Goal: Information Seeking & Learning: Understand process/instructions

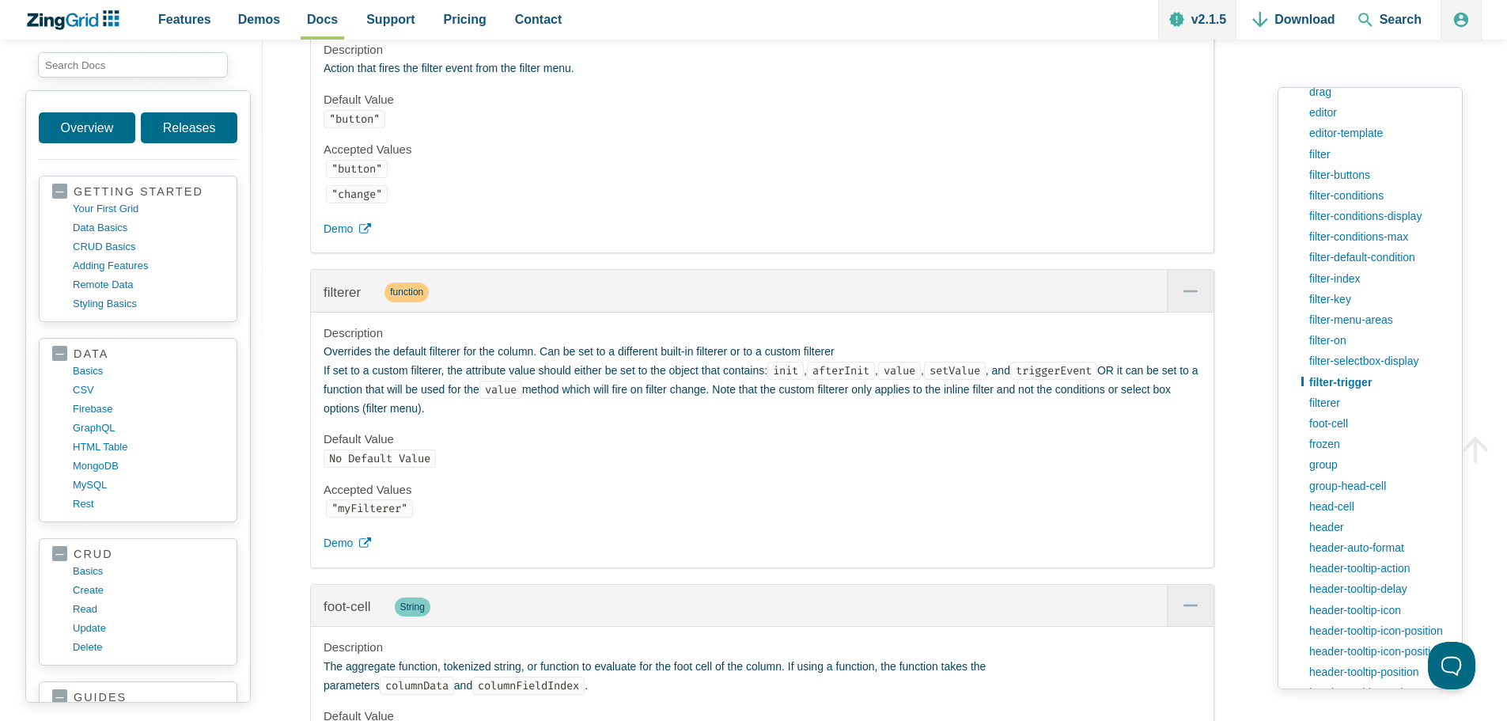
scroll to position [11744, 0]
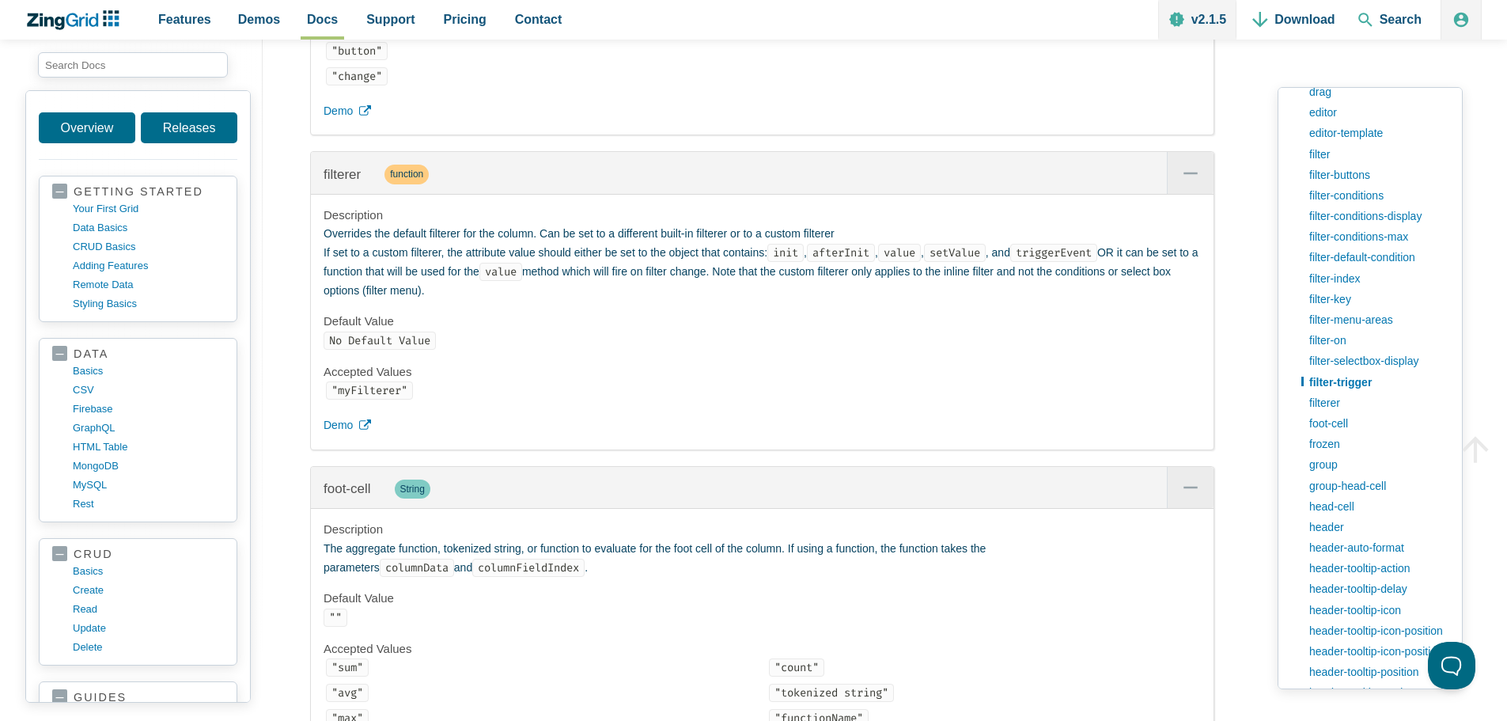
click at [345, 399] on code ""myFilterer"" at bounding box center [369, 390] width 87 height 18
click at [1330, 305] on link "filter-key" at bounding box center [1375, 299] width 148 height 21
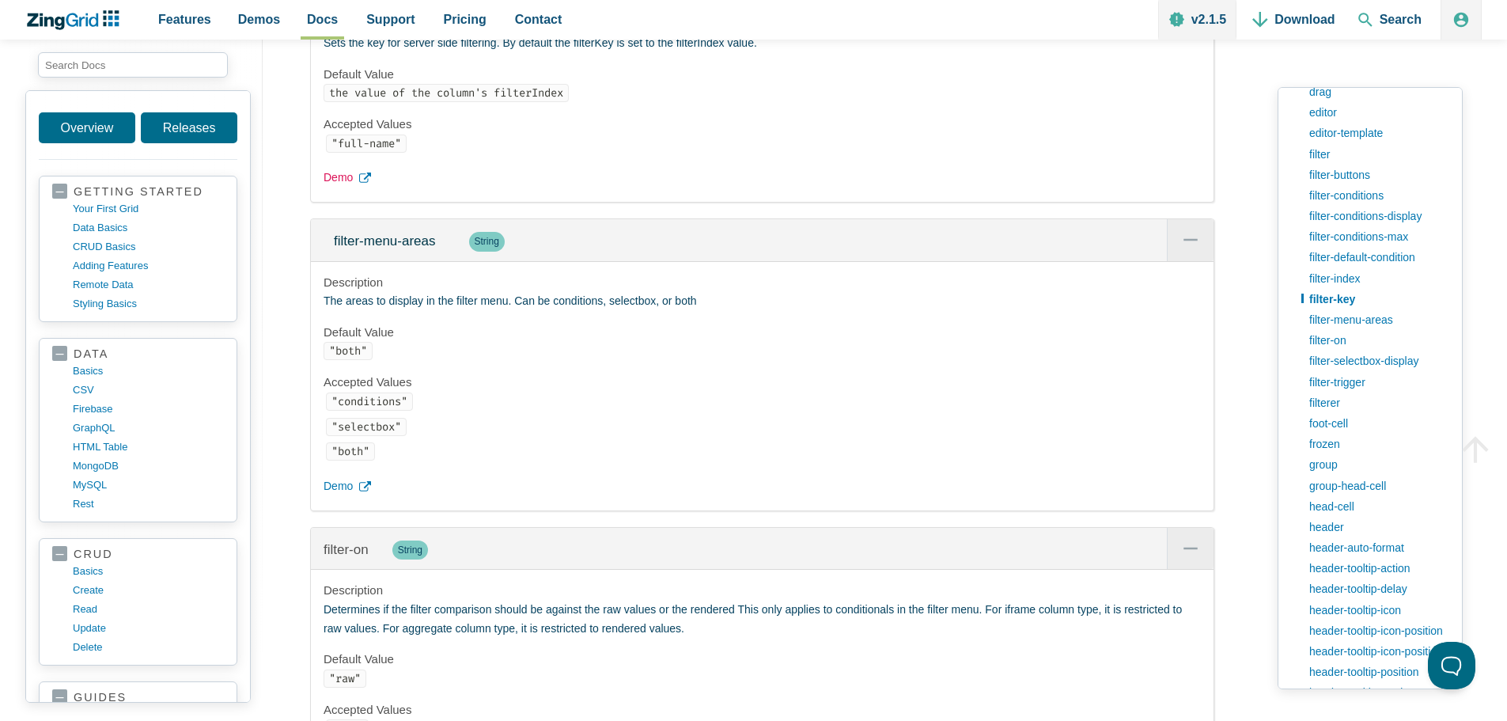
click at [369, 184] on icon "App Content" at bounding box center [365, 178] width 12 height 12
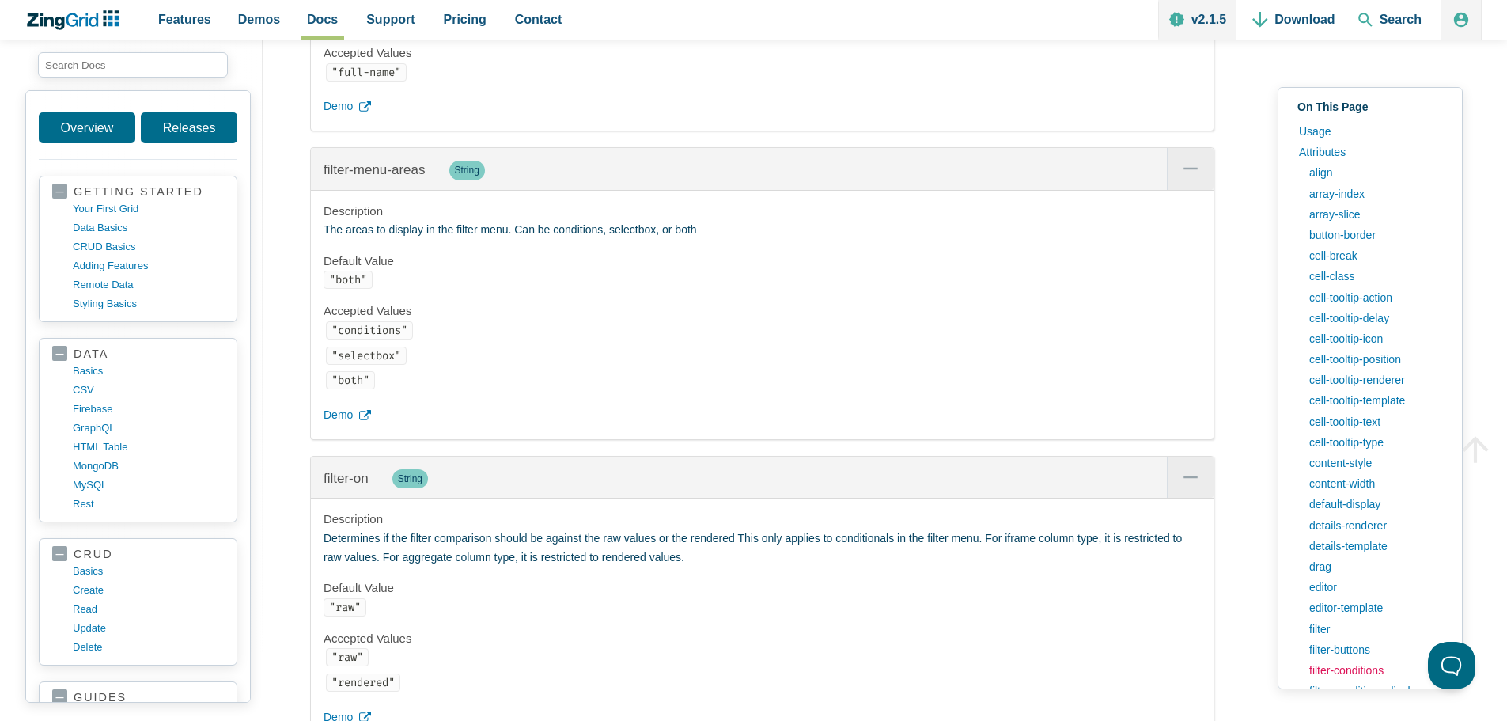
scroll to position [158, 0]
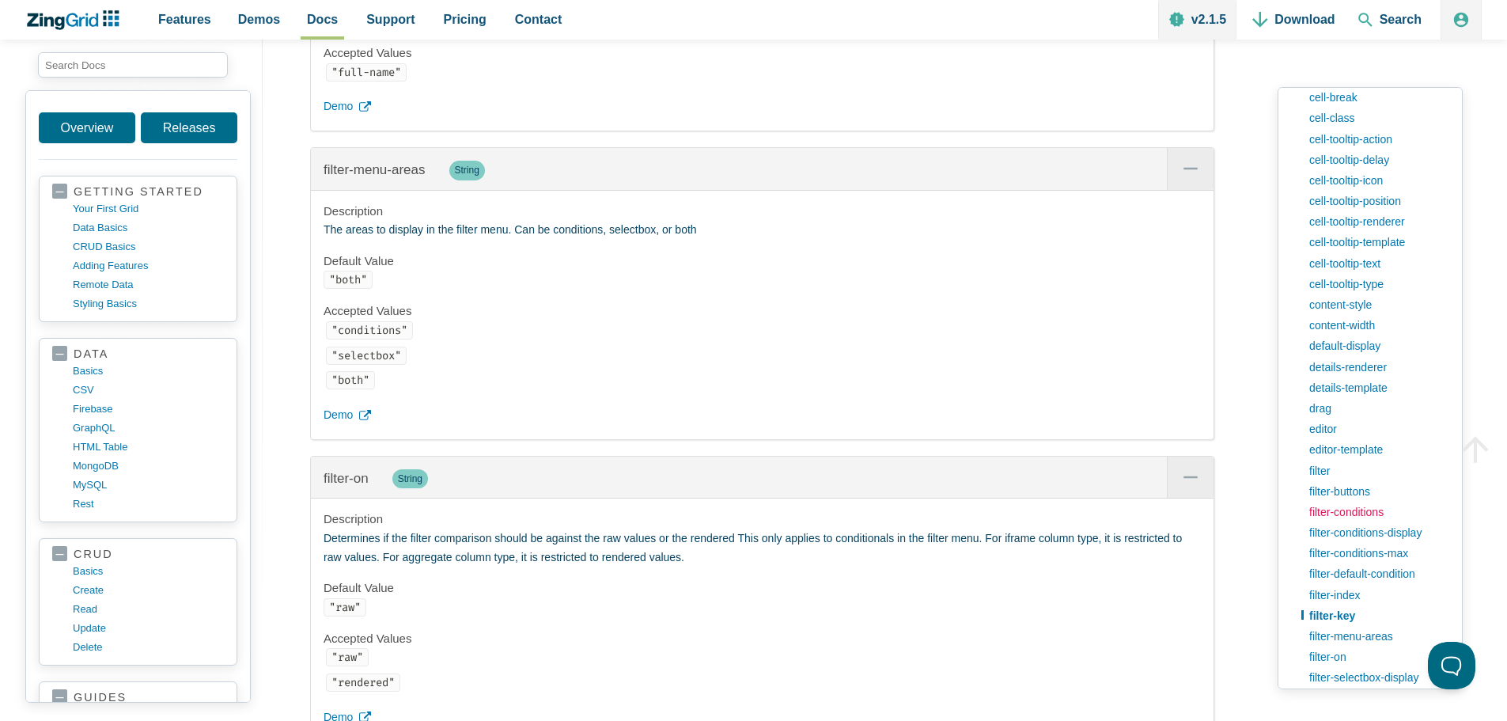
click at [1338, 506] on link "filter-conditions" at bounding box center [1375, 512] width 148 height 21
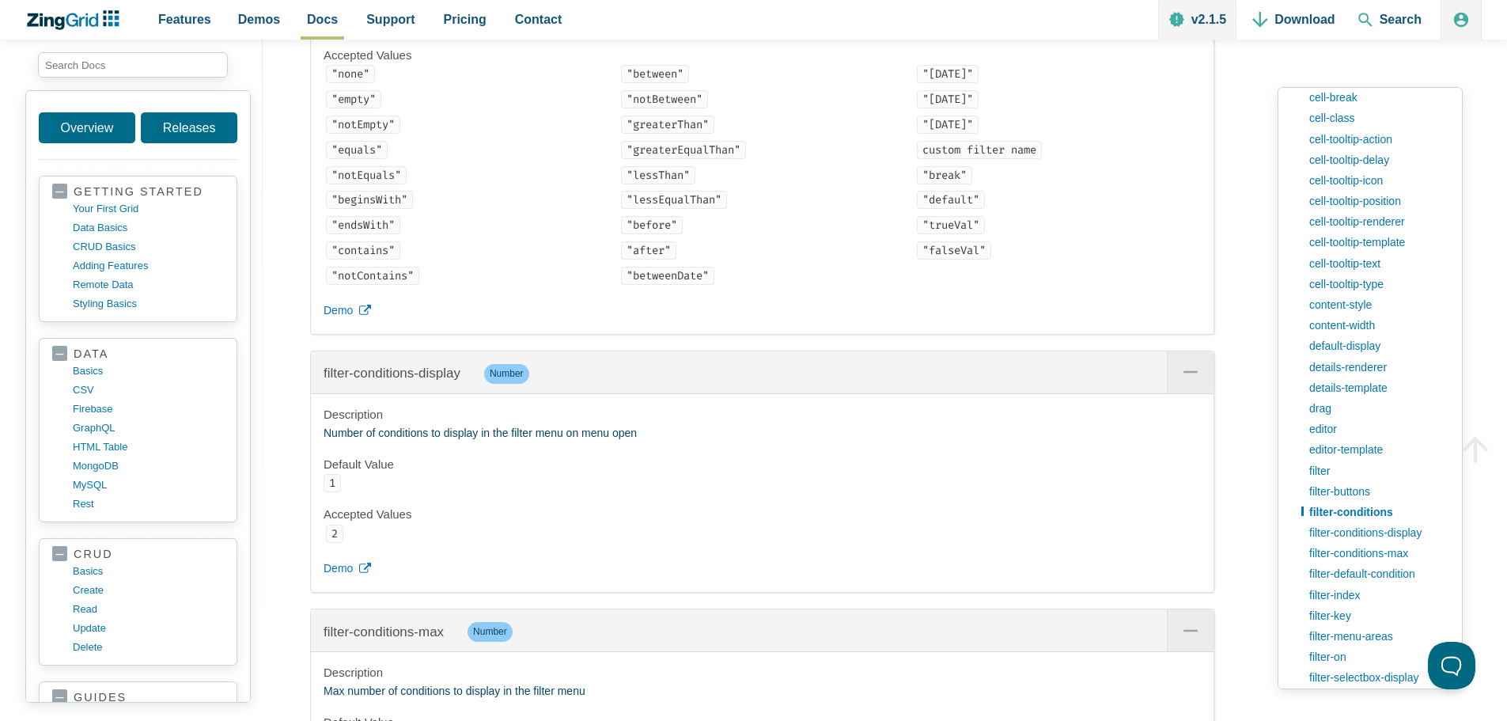
scroll to position [8893, 0]
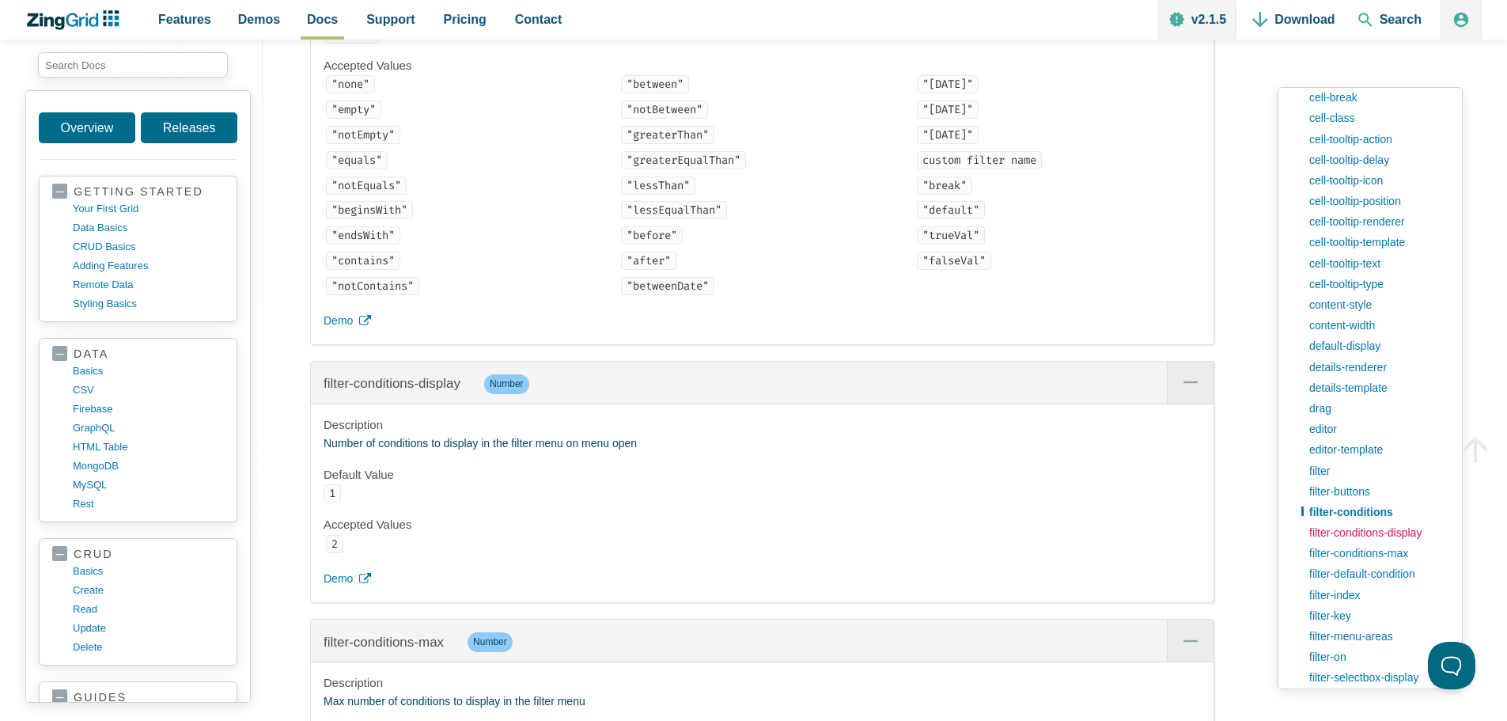
click at [1355, 529] on link "filter-conditions-display" at bounding box center [1375, 532] width 148 height 21
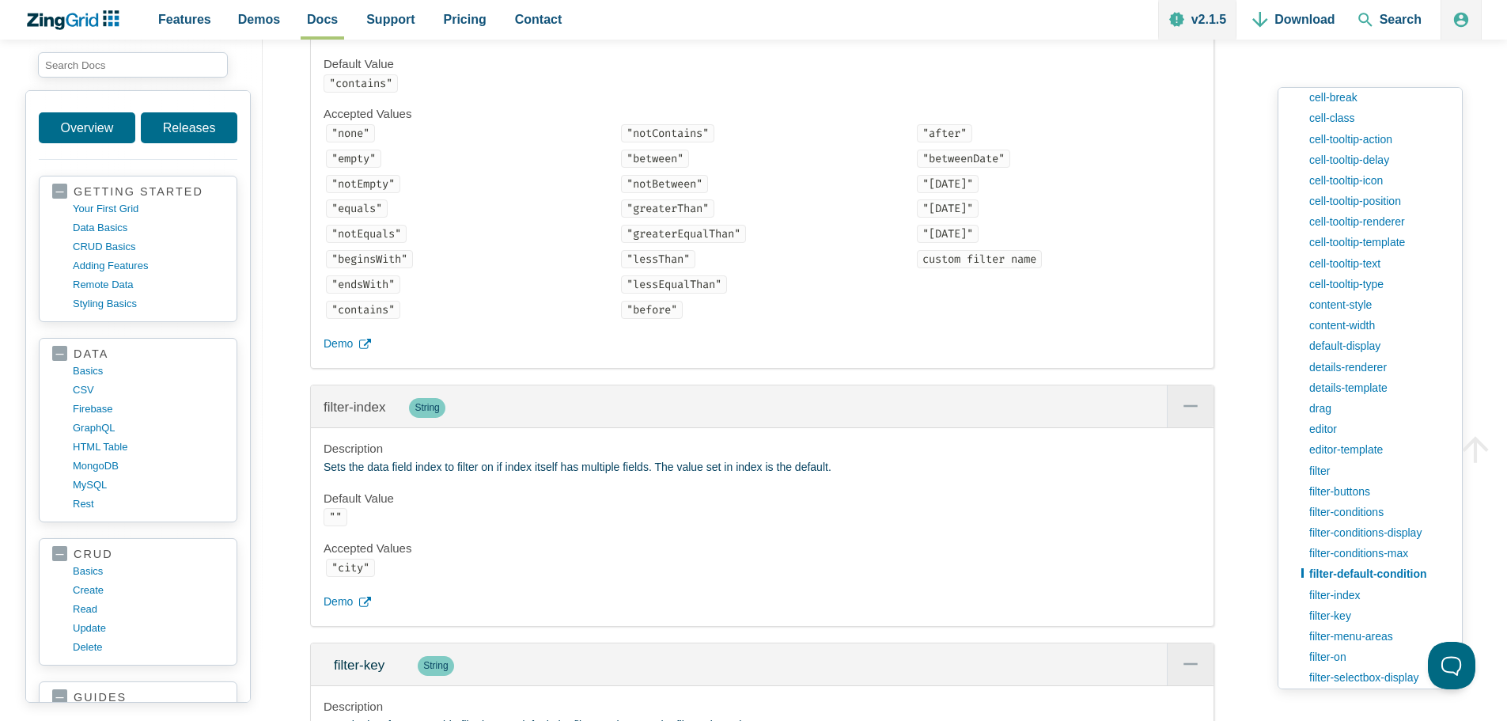
scroll to position [9914, 0]
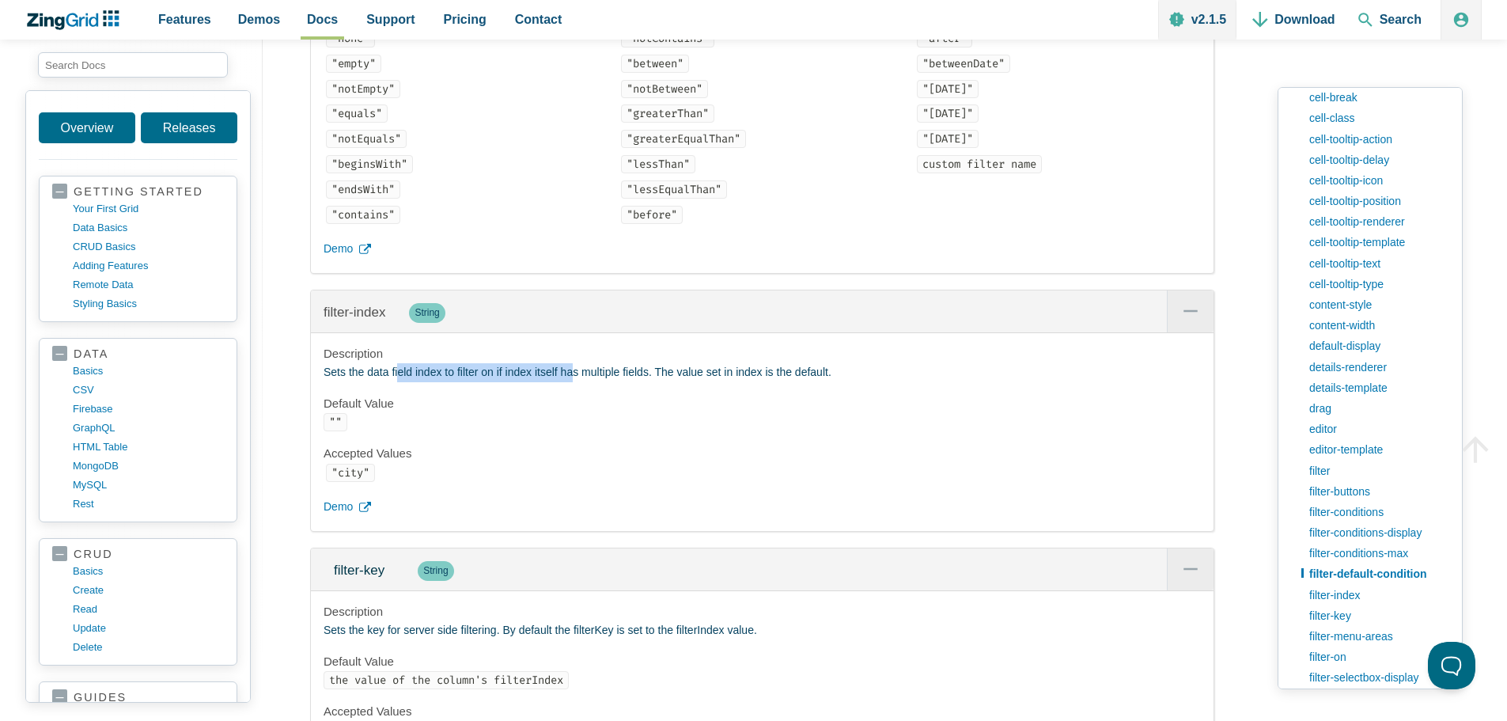
drag, startPoint x: 399, startPoint y: 468, endPoint x: 577, endPoint y: 466, distance: 178.0
click at [577, 382] on p "Sets the data field index to filter on if index itself has multiple fields. The…" at bounding box center [762, 372] width 877 height 19
click at [370, 513] on icon "App Content" at bounding box center [365, 508] width 12 height 12
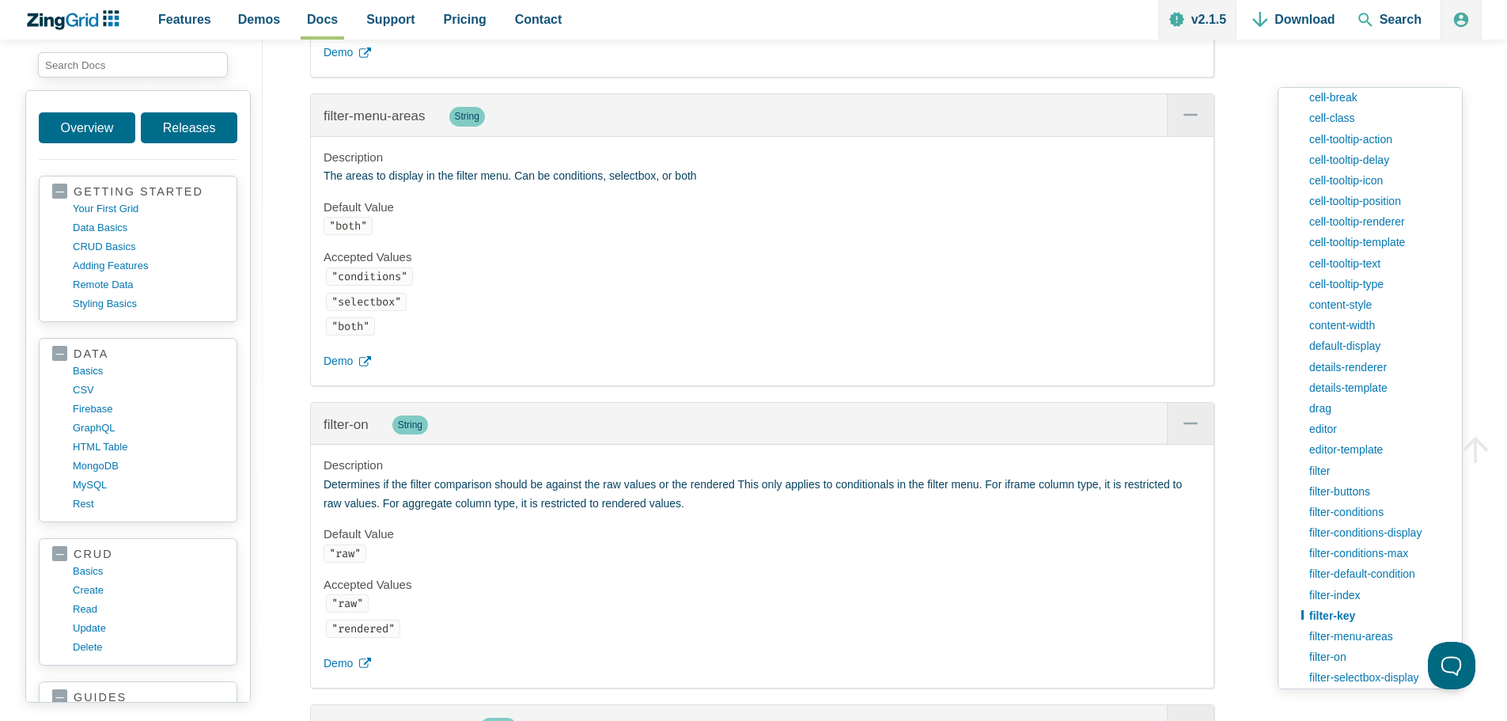
scroll to position [10705, 0]
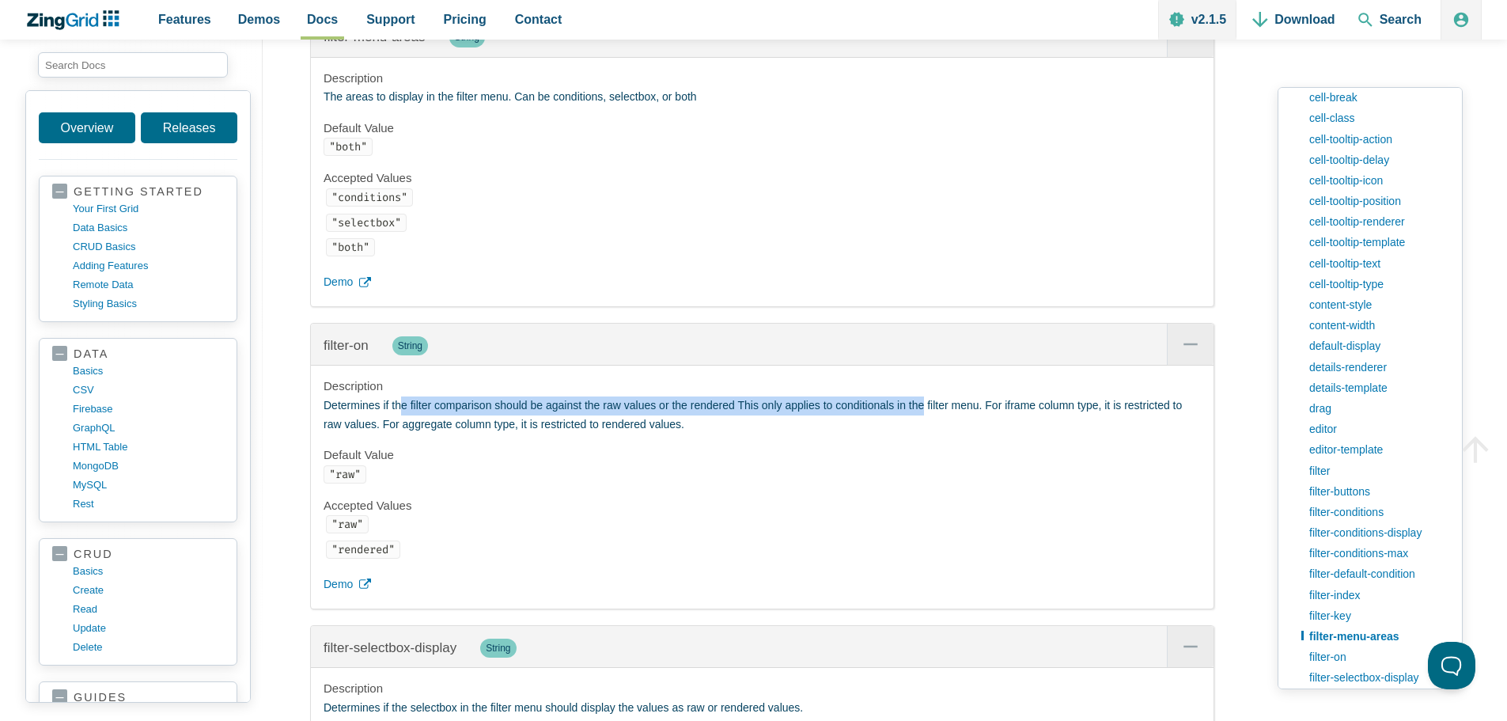
drag, startPoint x: 404, startPoint y: 510, endPoint x: 926, endPoint y: 498, distance: 522.2
click at [926, 434] on p "Determines if the filter comparison should be against the raw values or the ren…" at bounding box center [762, 415] width 877 height 38
click at [340, 594] on span "Demo" at bounding box center [338, 584] width 29 height 19
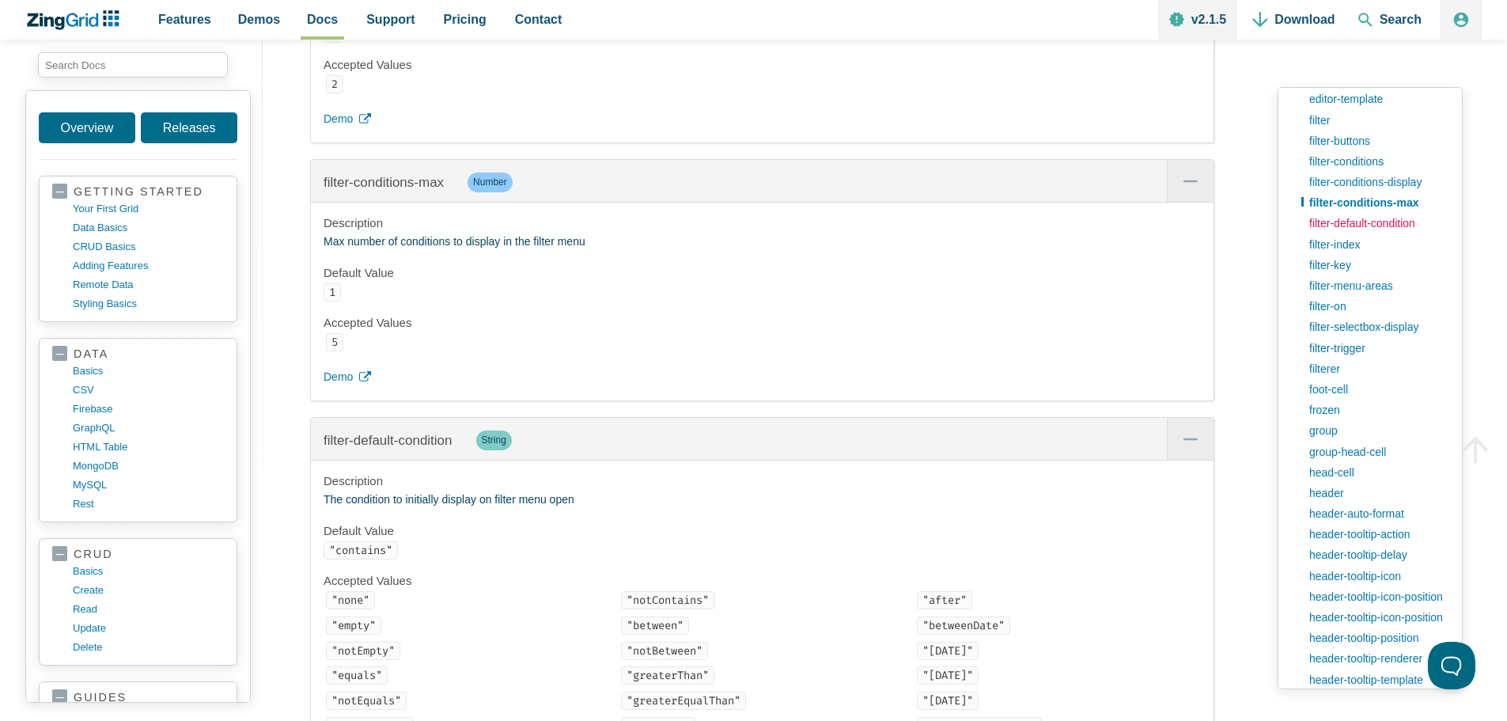
scroll to position [475, 0]
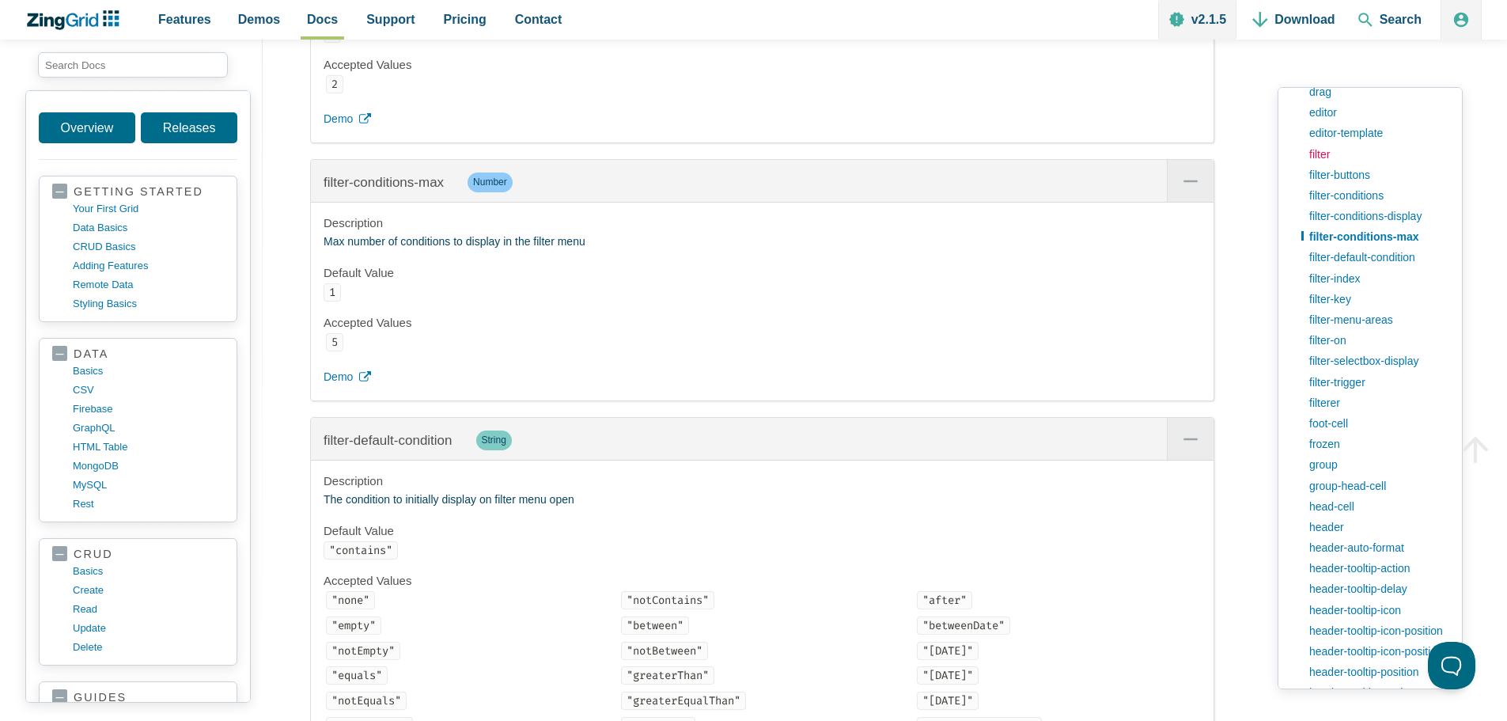
click at [1341, 151] on link "filter" at bounding box center [1375, 154] width 148 height 21
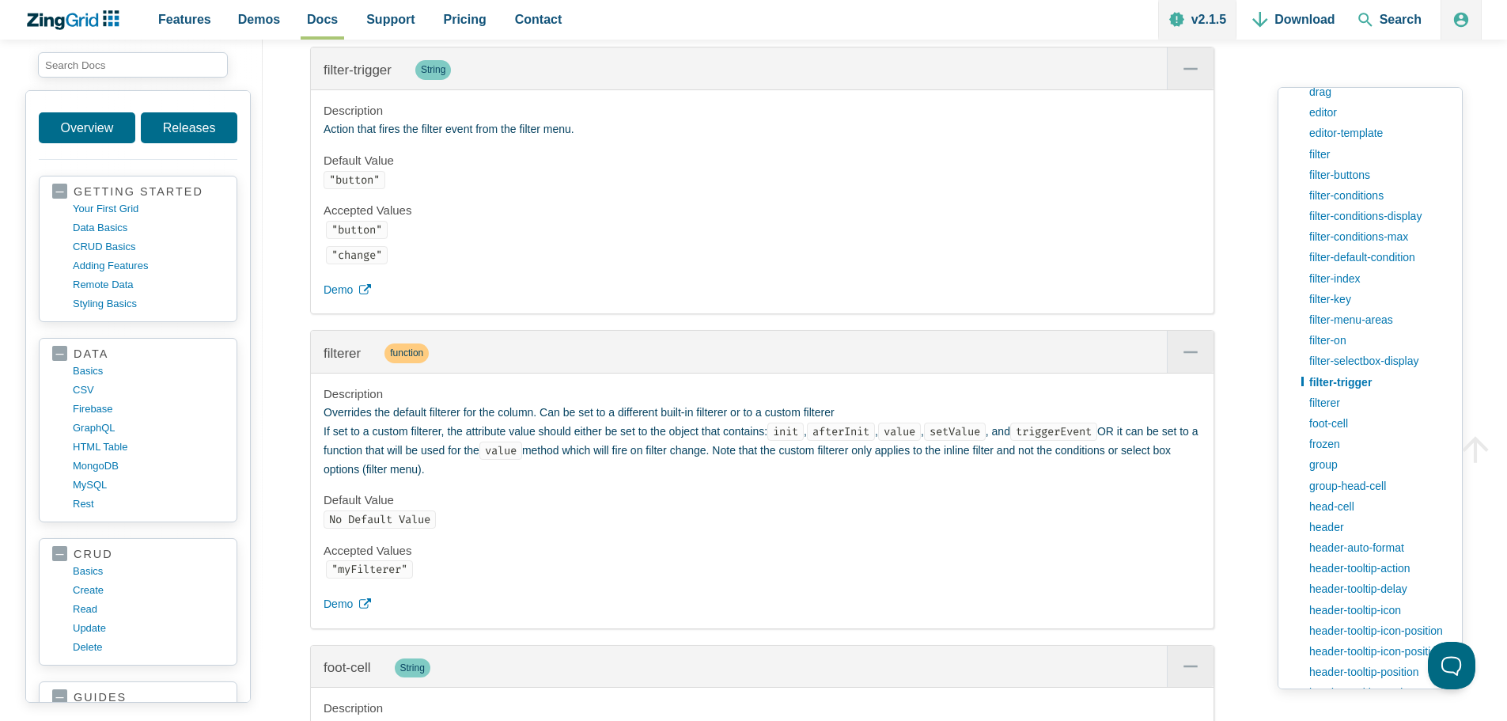
scroll to position [11645, 0]
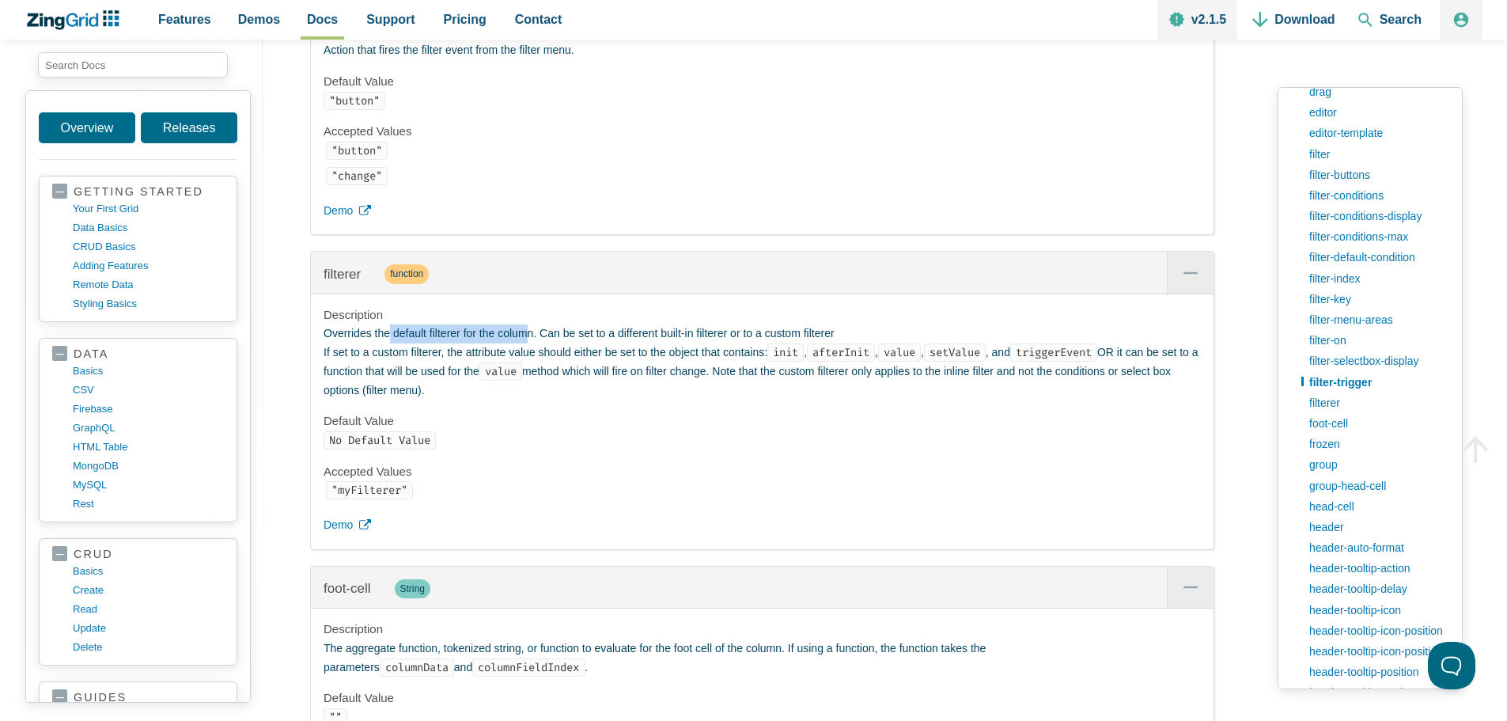
drag, startPoint x: 389, startPoint y: 445, endPoint x: 529, endPoint y: 451, distance: 140.1
click at [529, 399] on p "Overrides the default filterer for the column. Can be set to a different built-…" at bounding box center [762, 361] width 877 height 75
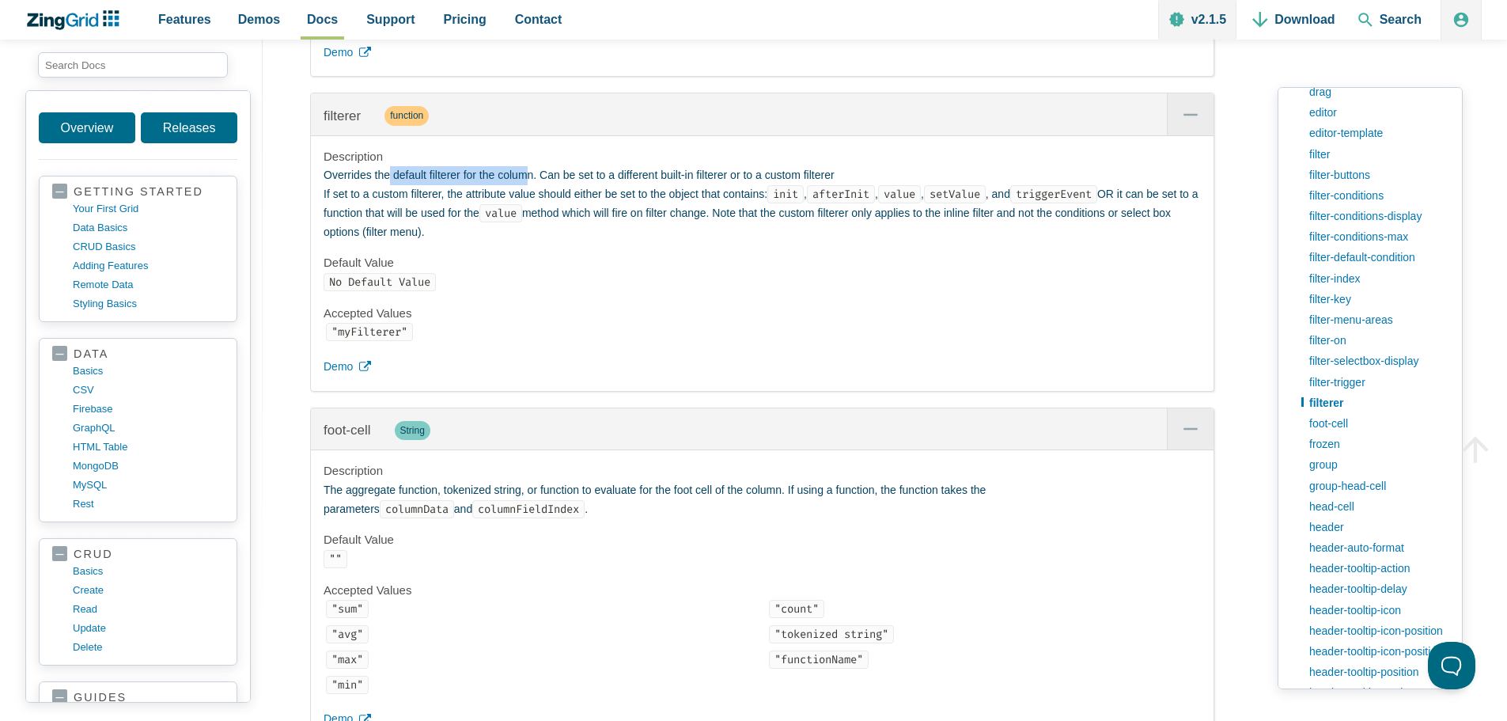
scroll to position [11724, 0]
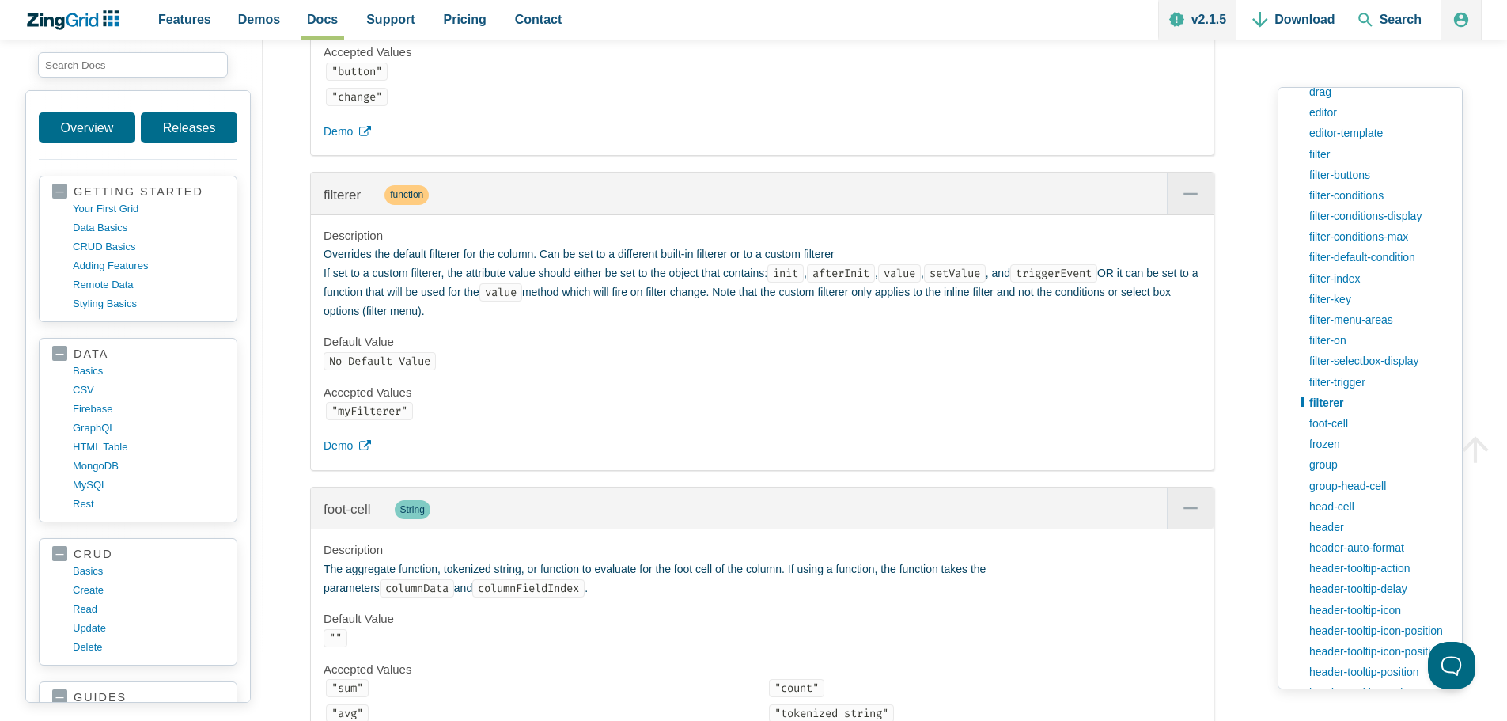
click at [719, 320] on p "Overrides the default filterer for the column. Can be set to a different built-…" at bounding box center [762, 282] width 877 height 75
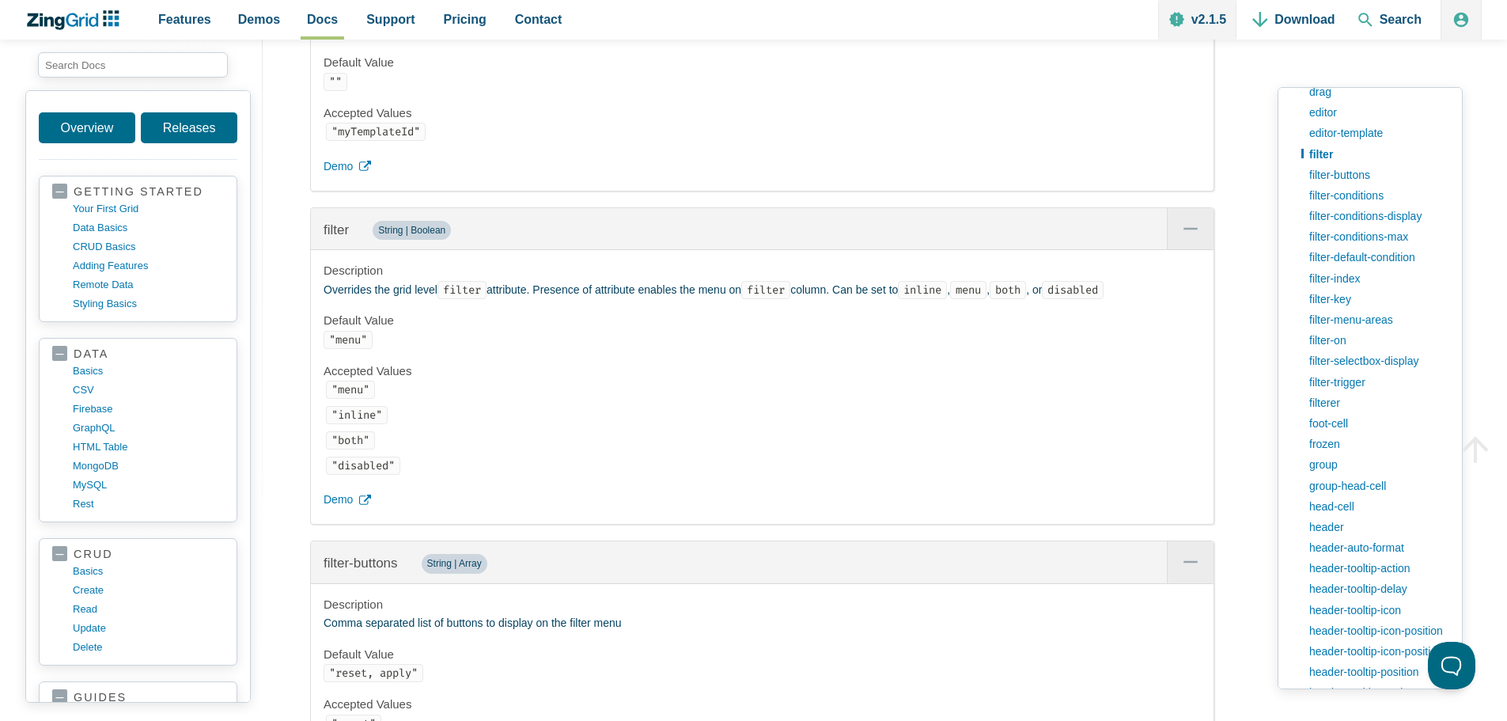
scroll to position [7945, 0]
click at [602, 400] on li ""menu"" at bounding box center [763, 390] width 875 height 19
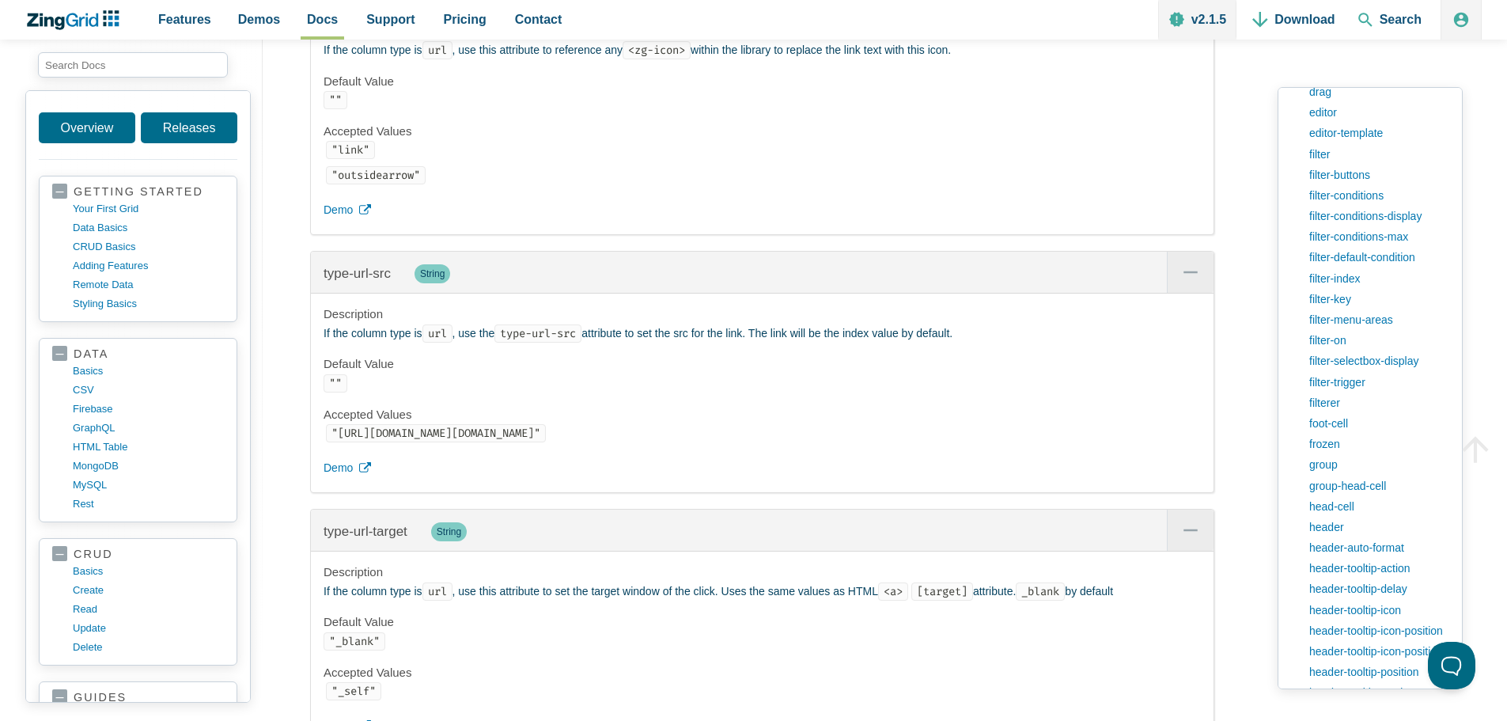
scroll to position [37737, 0]
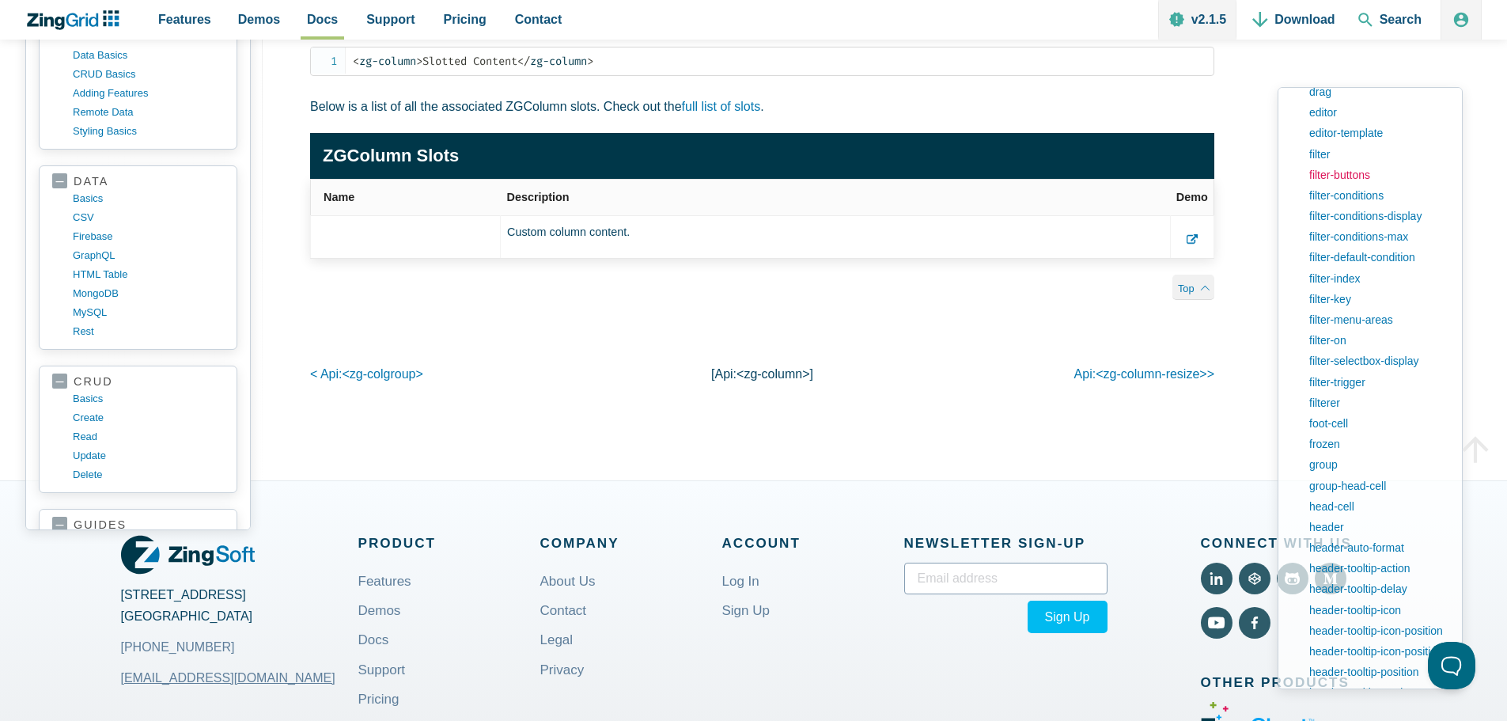
click at [1334, 172] on link "filter-buttons" at bounding box center [1375, 175] width 148 height 21
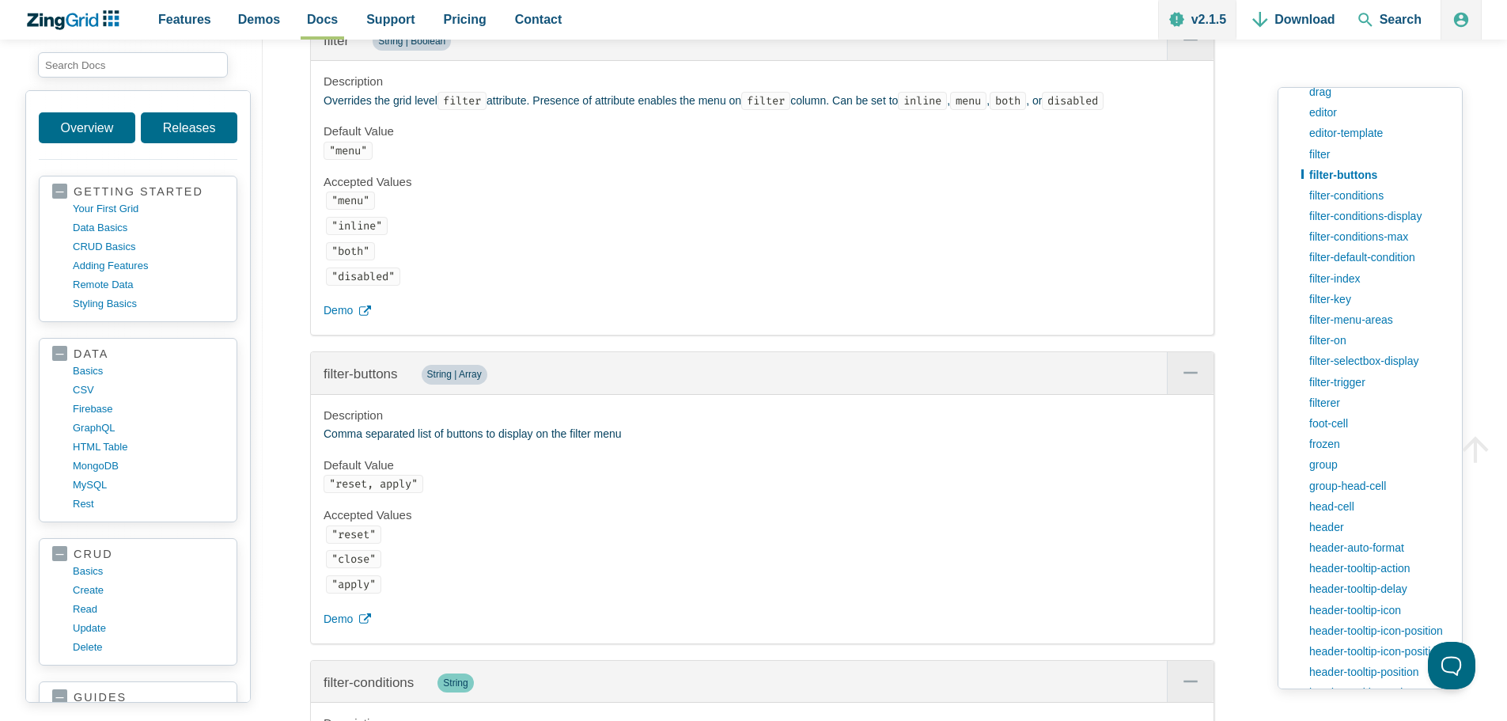
scroll to position [8107, 0]
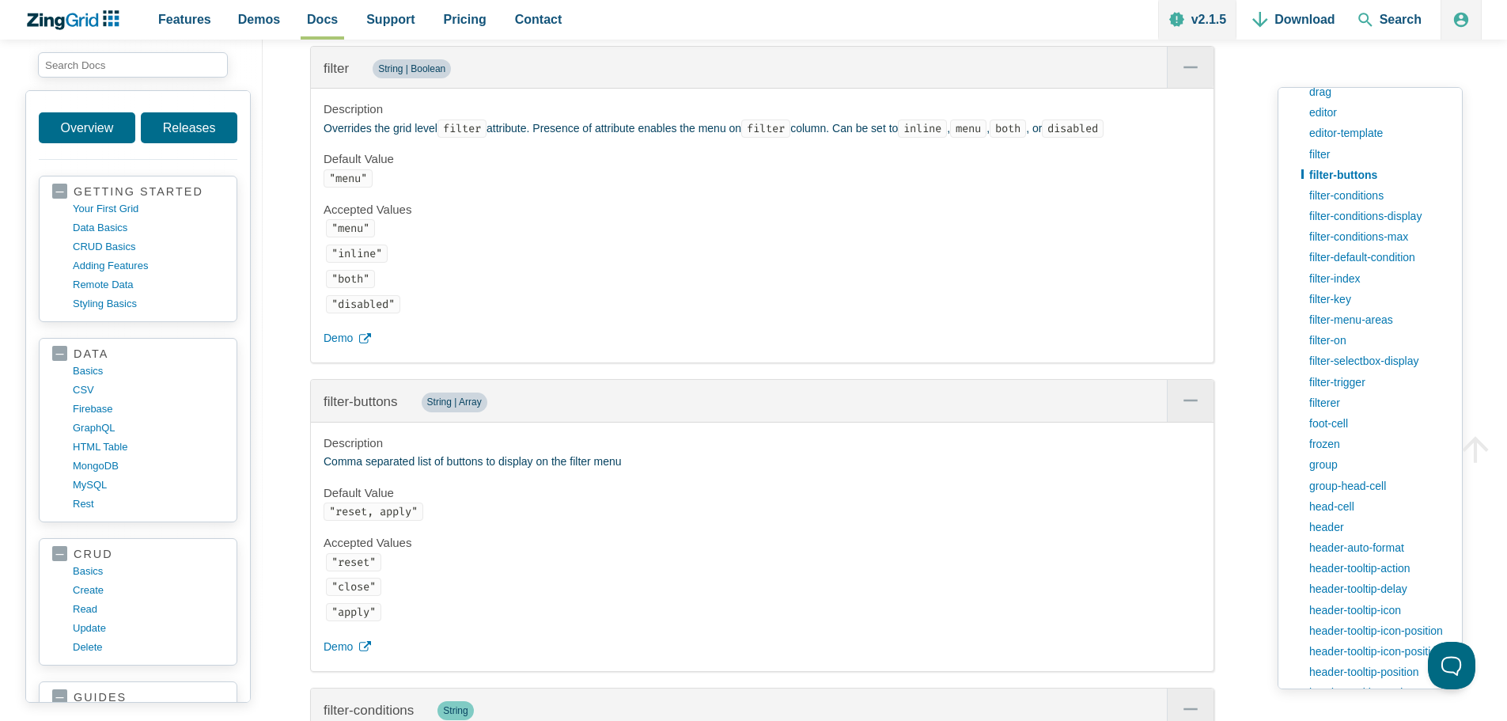
click at [351, 263] on code ""inline"" at bounding box center [357, 253] width 62 height 18
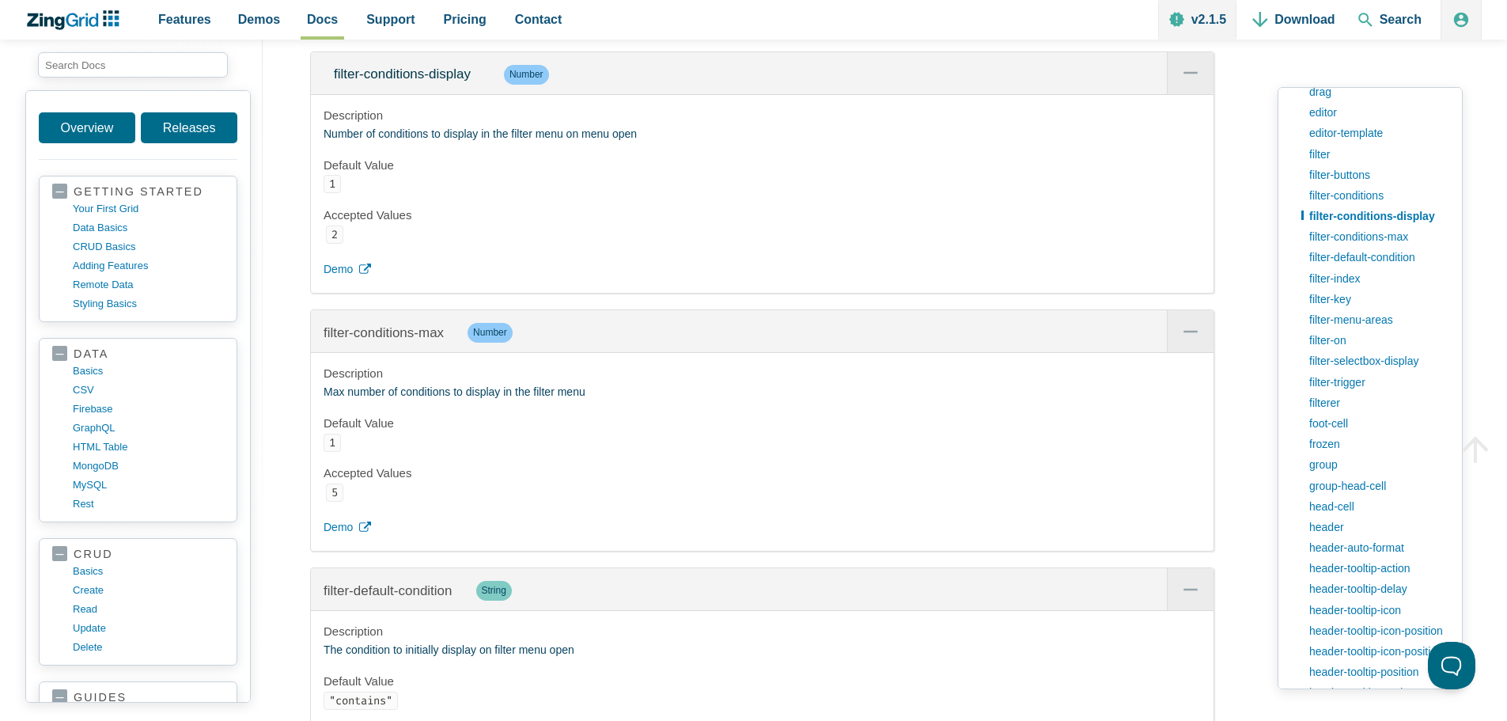
scroll to position [9215, 0]
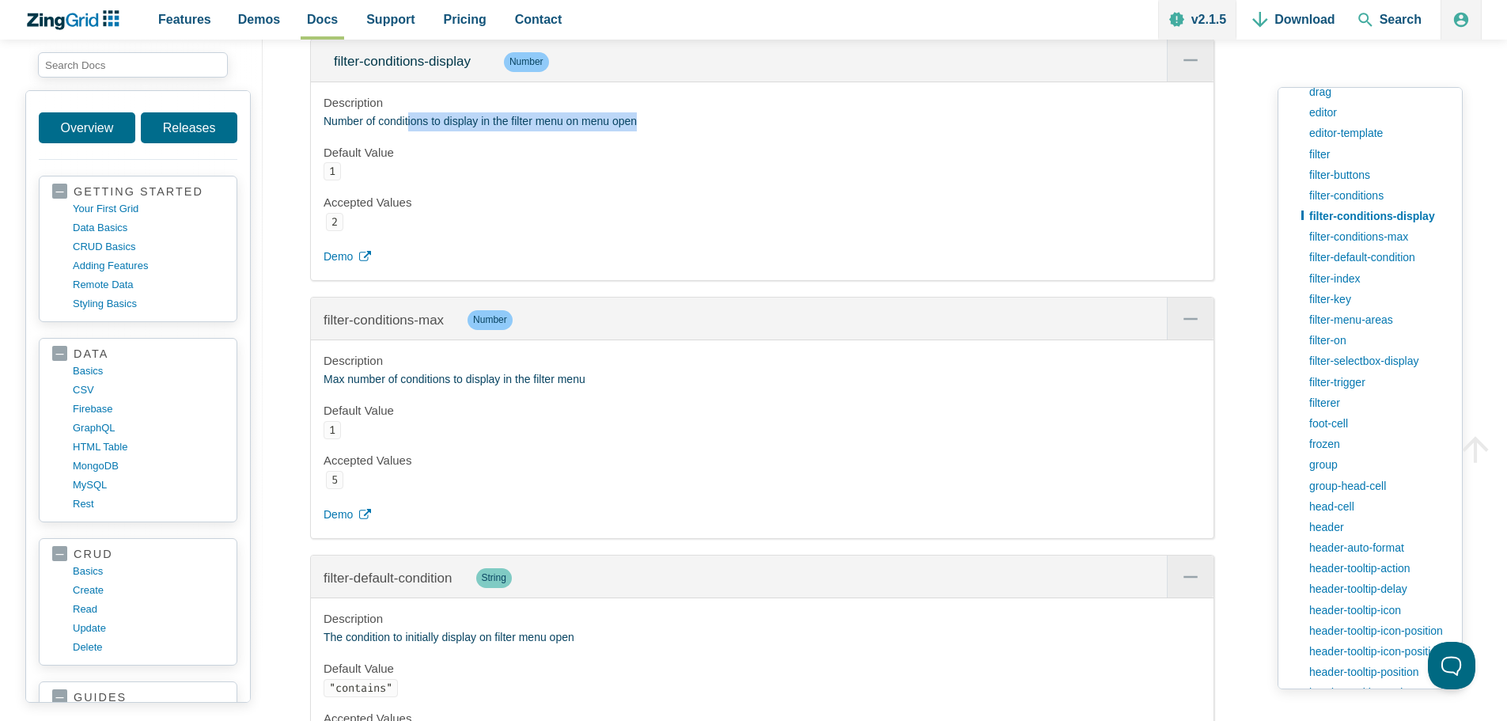
drag, startPoint x: 411, startPoint y: 206, endPoint x: 668, endPoint y: 208, distance: 257.1
click at [668, 131] on p "Number of conditions to display in the filter menu on menu open" at bounding box center [762, 121] width 877 height 19
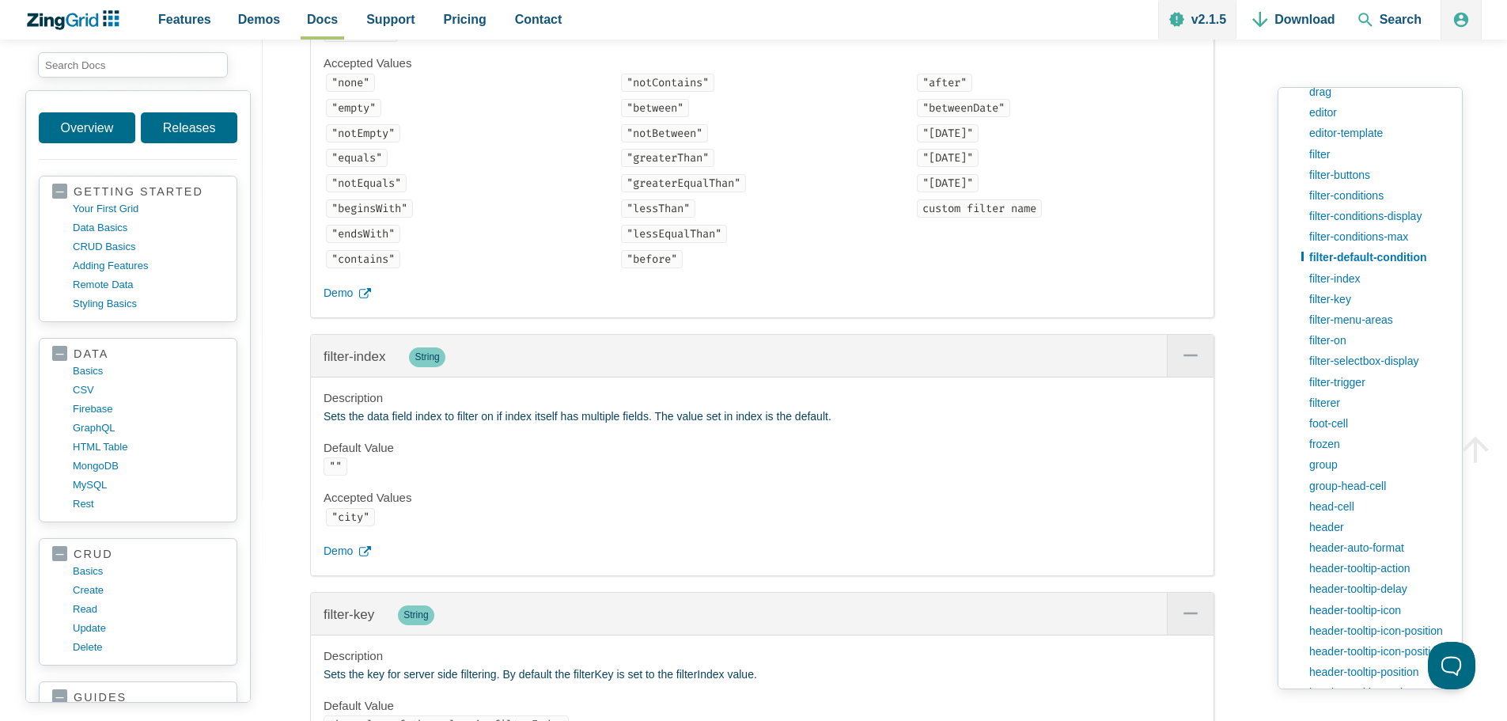
scroll to position [9847, 0]
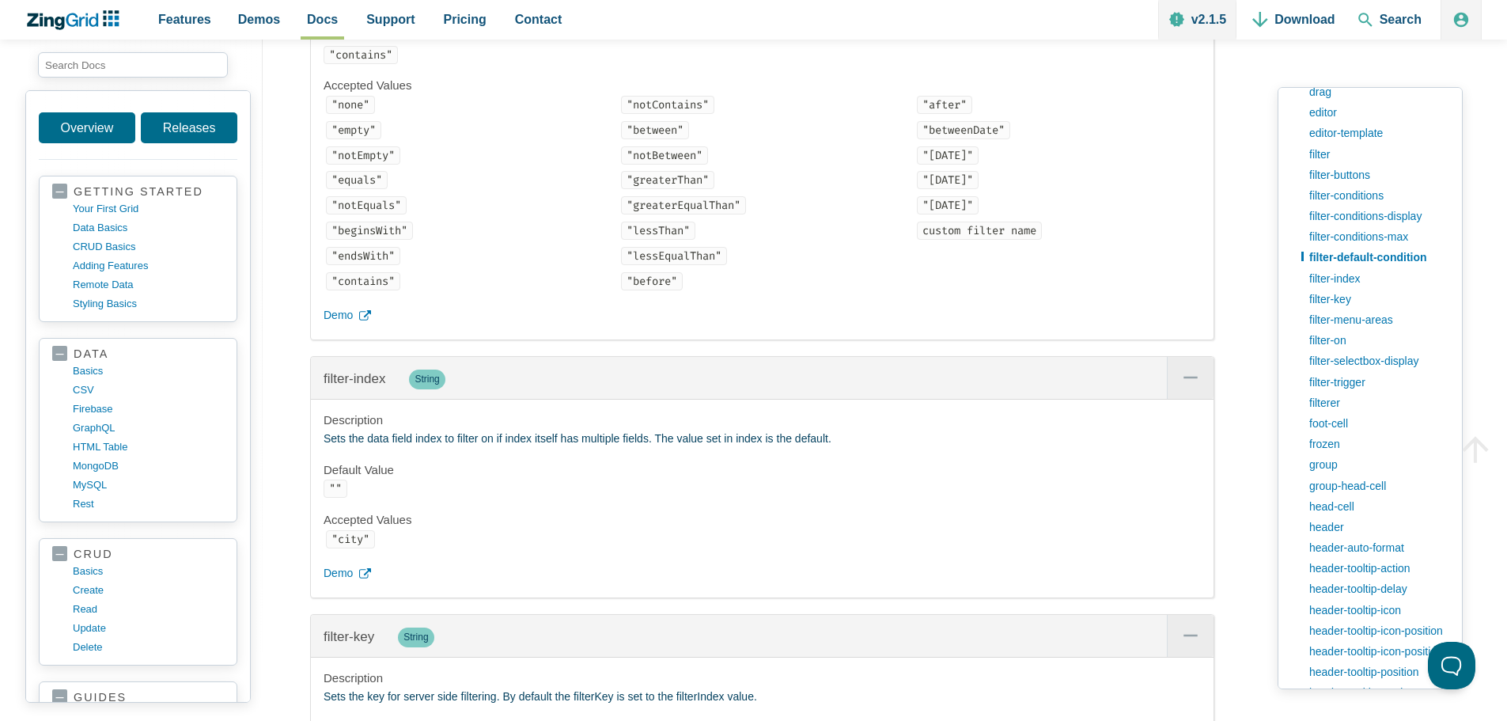
click at [354, 64] on code ""contains"" at bounding box center [361, 55] width 74 height 18
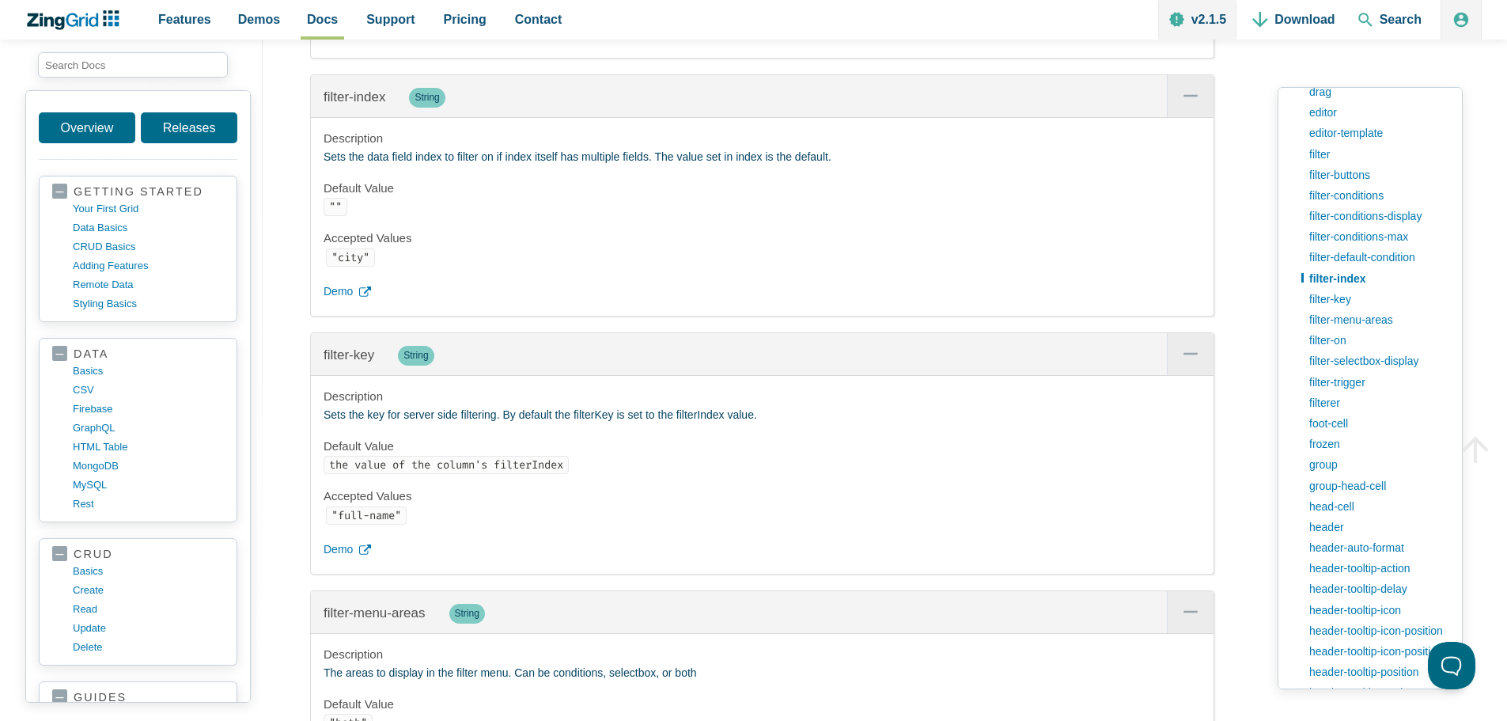
scroll to position [10164, 0]
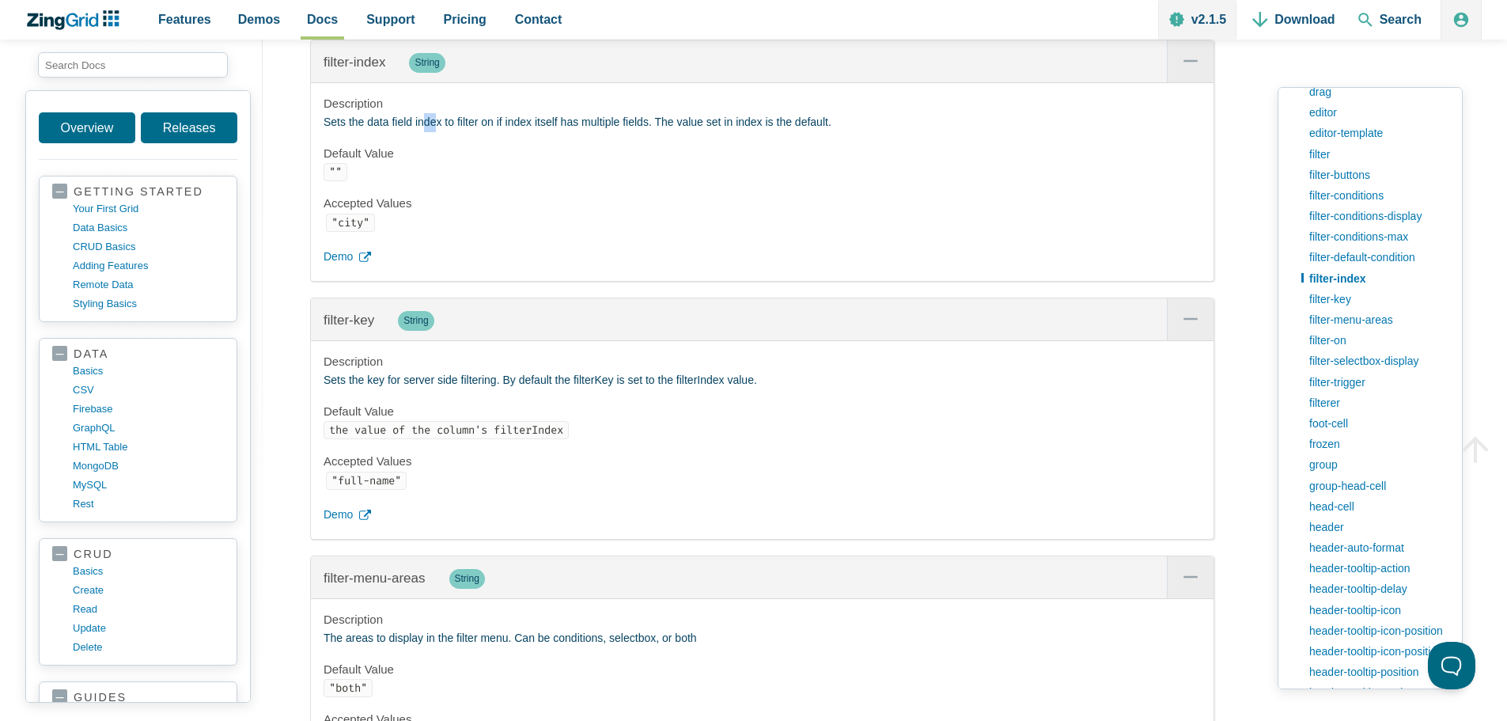
drag, startPoint x: 422, startPoint y: 223, endPoint x: 433, endPoint y: 223, distance: 10.3
click at [433, 132] on p "Sets the data field index to filter on if index itself has multiple fields. The…" at bounding box center [762, 122] width 877 height 19
click at [407, 132] on p "Sets the data field index to filter on if index itself has multiple fields. The…" at bounding box center [762, 122] width 877 height 19
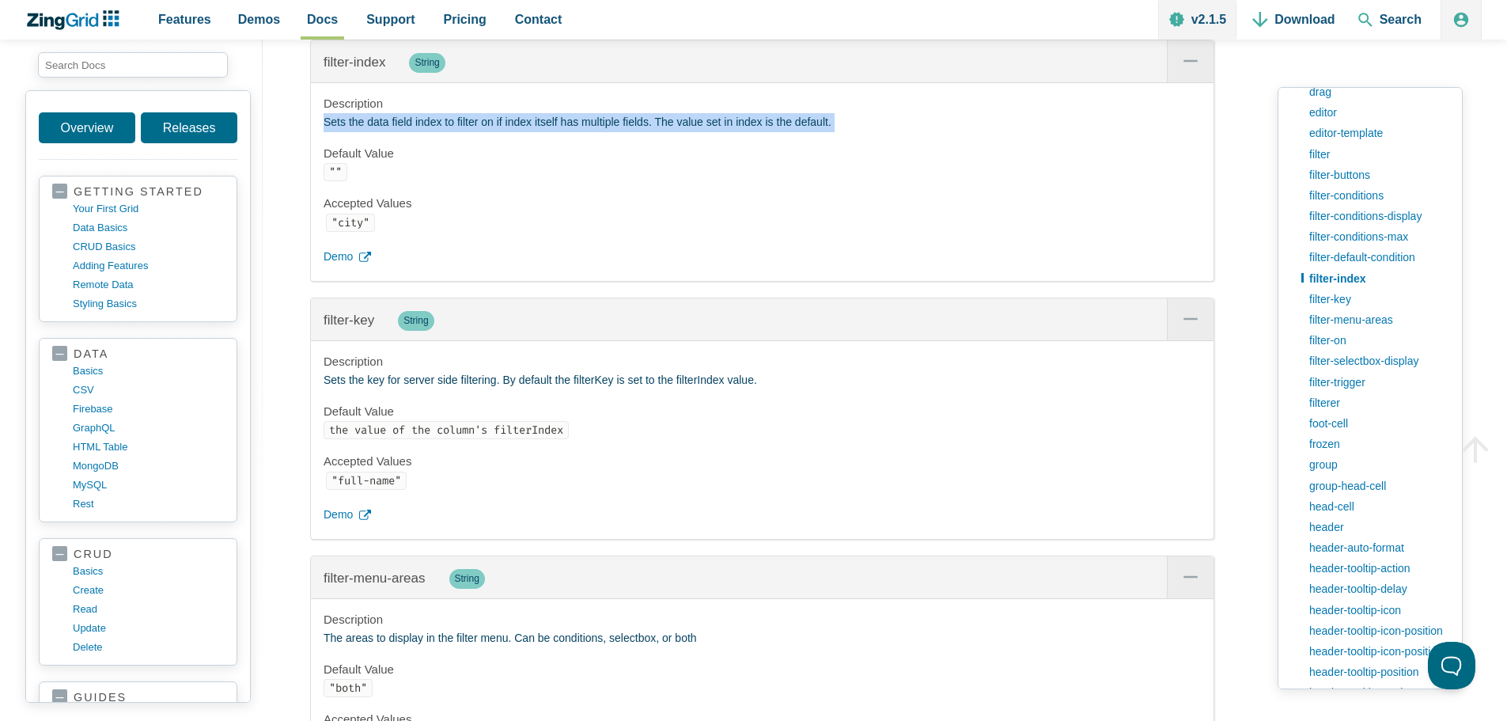
click at [407, 132] on p "Sets the data field index to filter on if index itself has multiple fields. The…" at bounding box center [762, 122] width 877 height 19
click at [573, 132] on p "Sets the data field index to filter on if index itself has multiple fields. The…" at bounding box center [762, 122] width 877 height 19
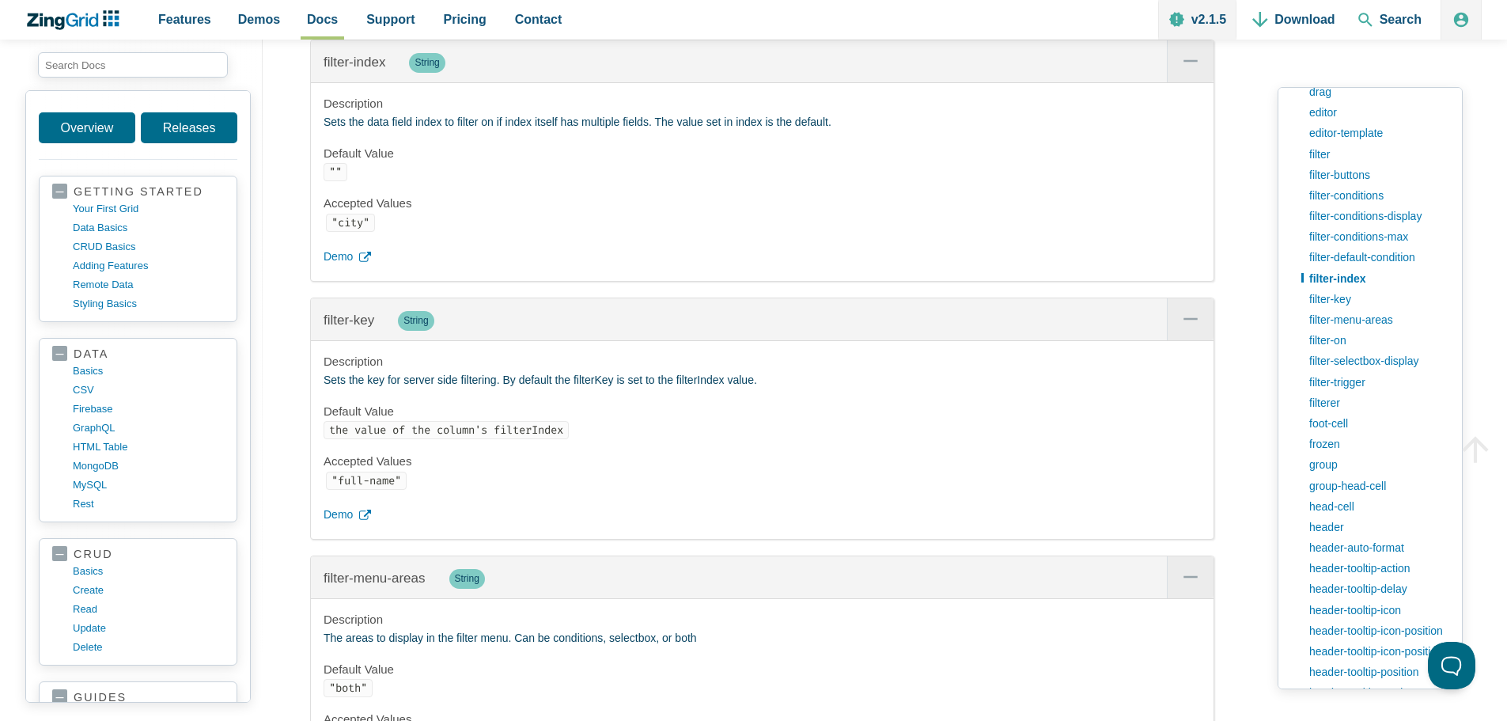
click at [645, 132] on p "Sets the data field index to filter on if index itself has multiple fields. The…" at bounding box center [762, 122] width 877 height 19
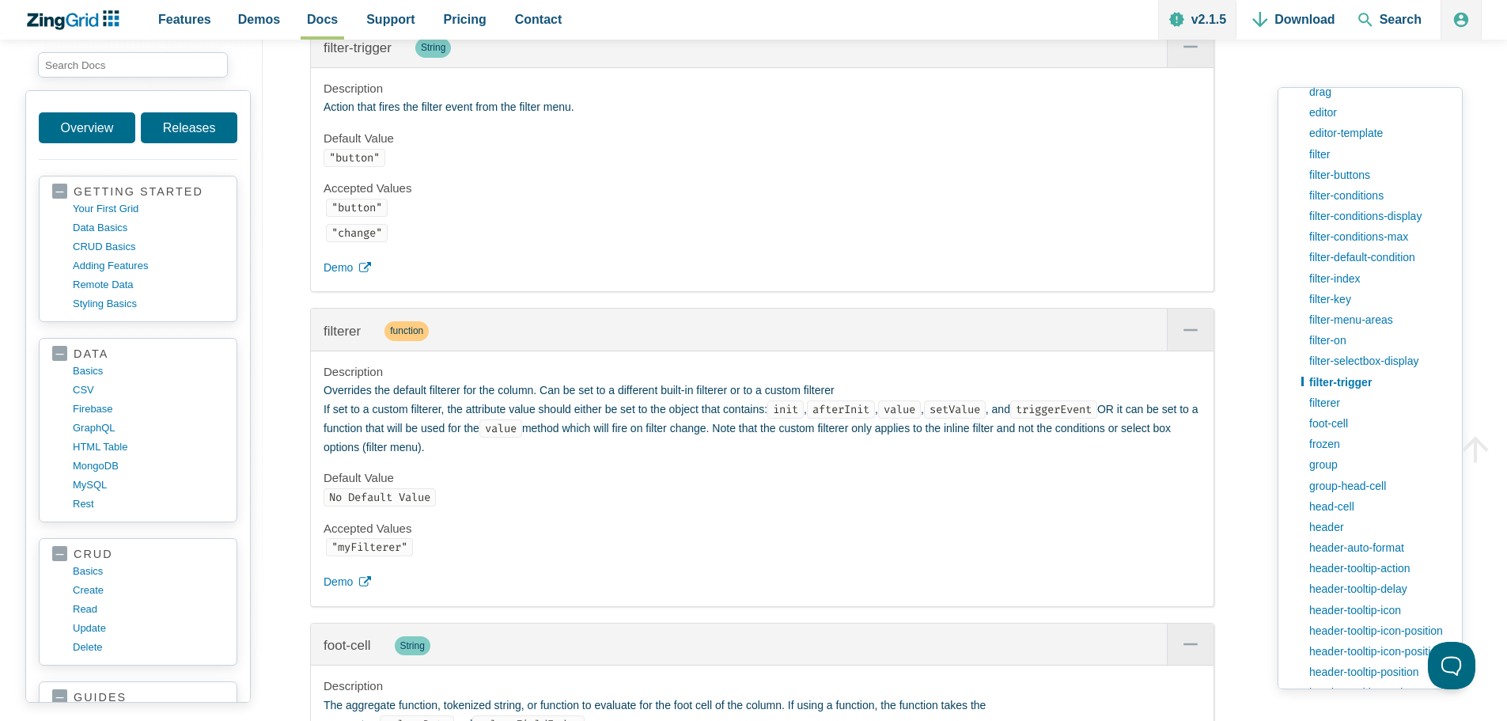
scroll to position [11667, 0]
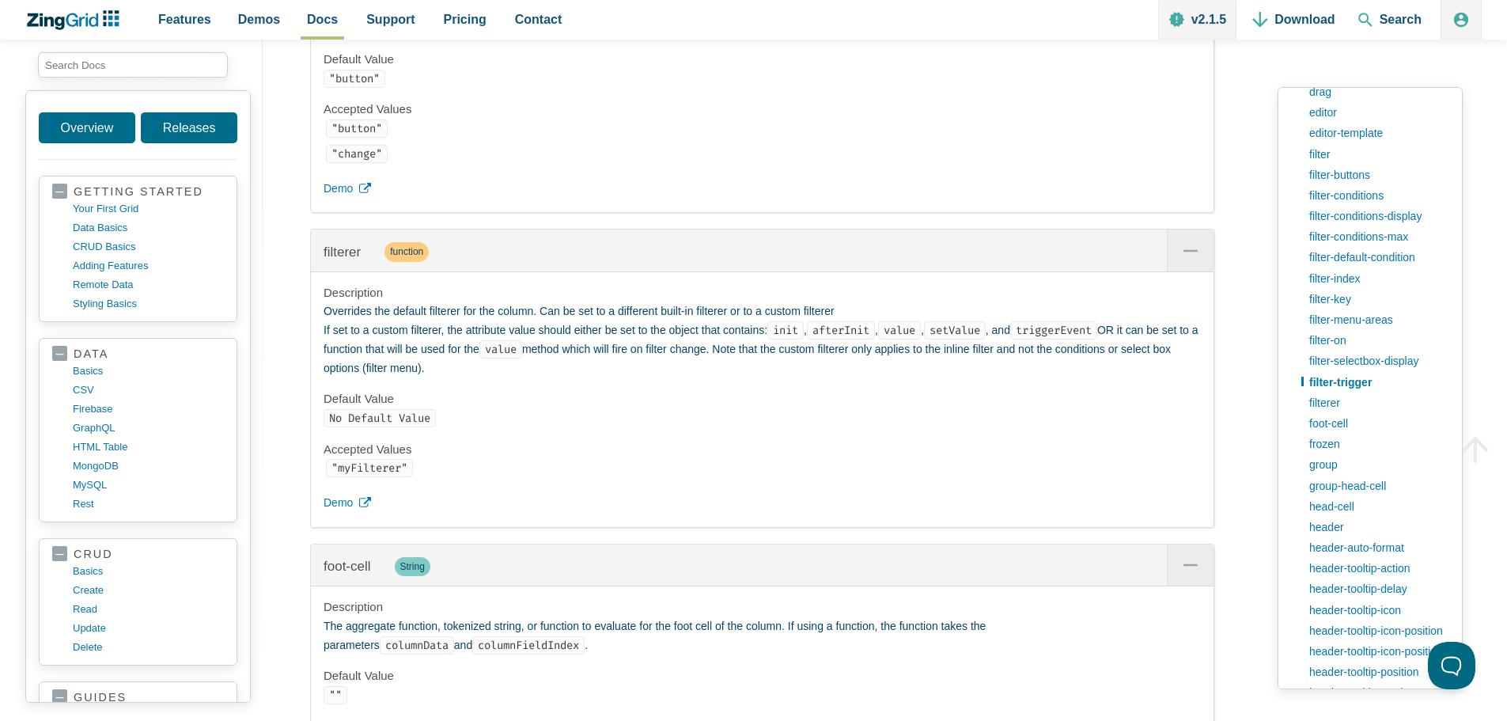
click at [664, 428] on p "No Default Value" at bounding box center [762, 418] width 877 height 19
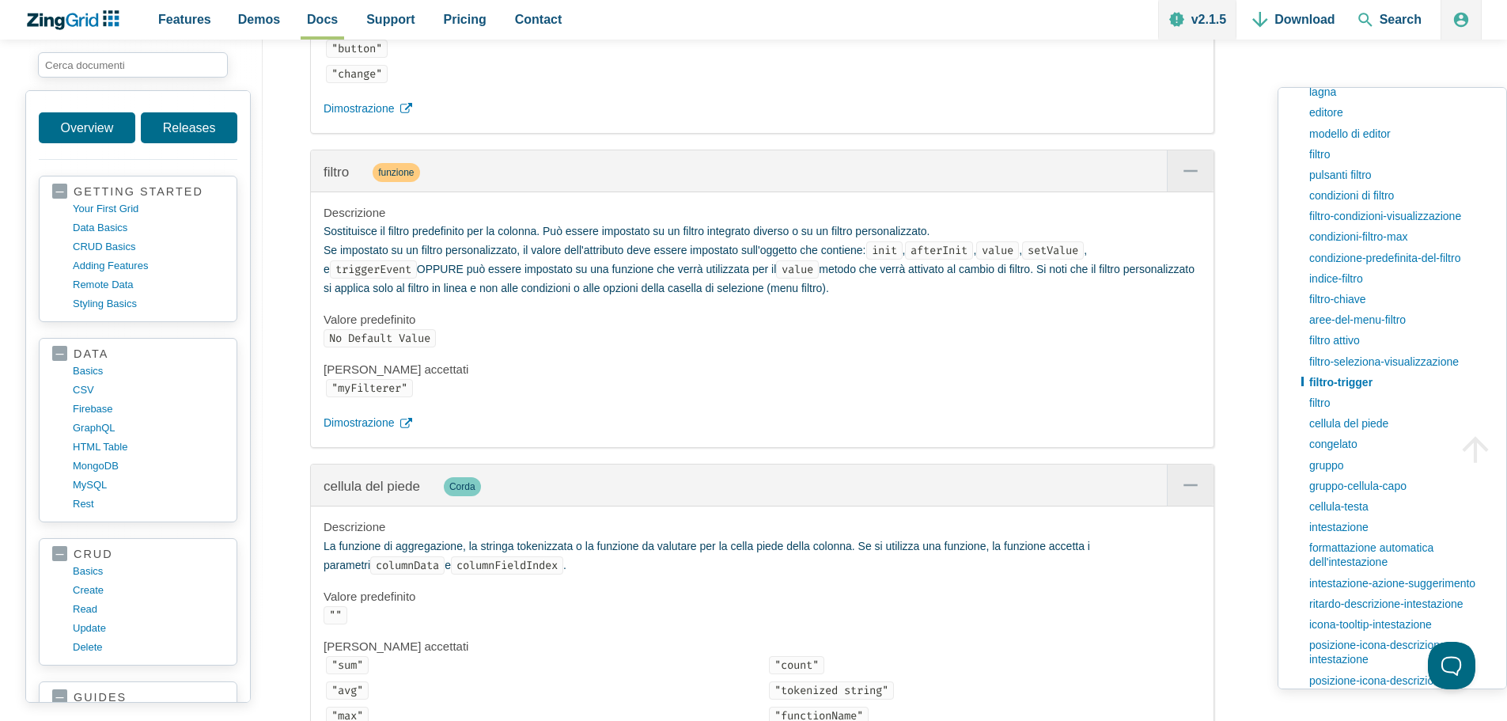
scroll to position [11843, 0]
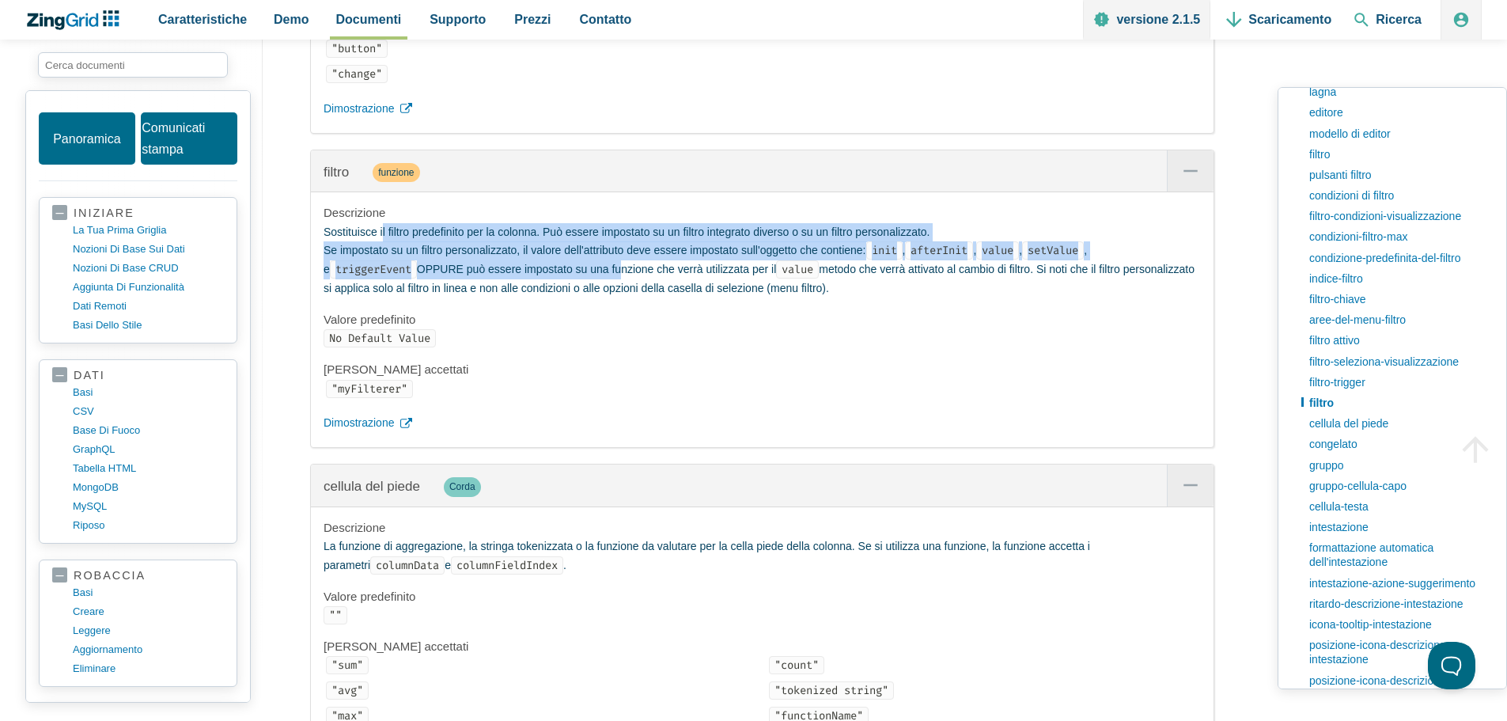
drag, startPoint x: 380, startPoint y: 349, endPoint x: 608, endPoint y: 372, distance: 228.2
click at [608, 298] on p "Sostituisce il filtro predefinito per la colonna. Può essere impostato su un fi…" at bounding box center [762, 260] width 877 height 75
click at [359, 429] on font "Dimostrazione" at bounding box center [359, 422] width 70 height 13
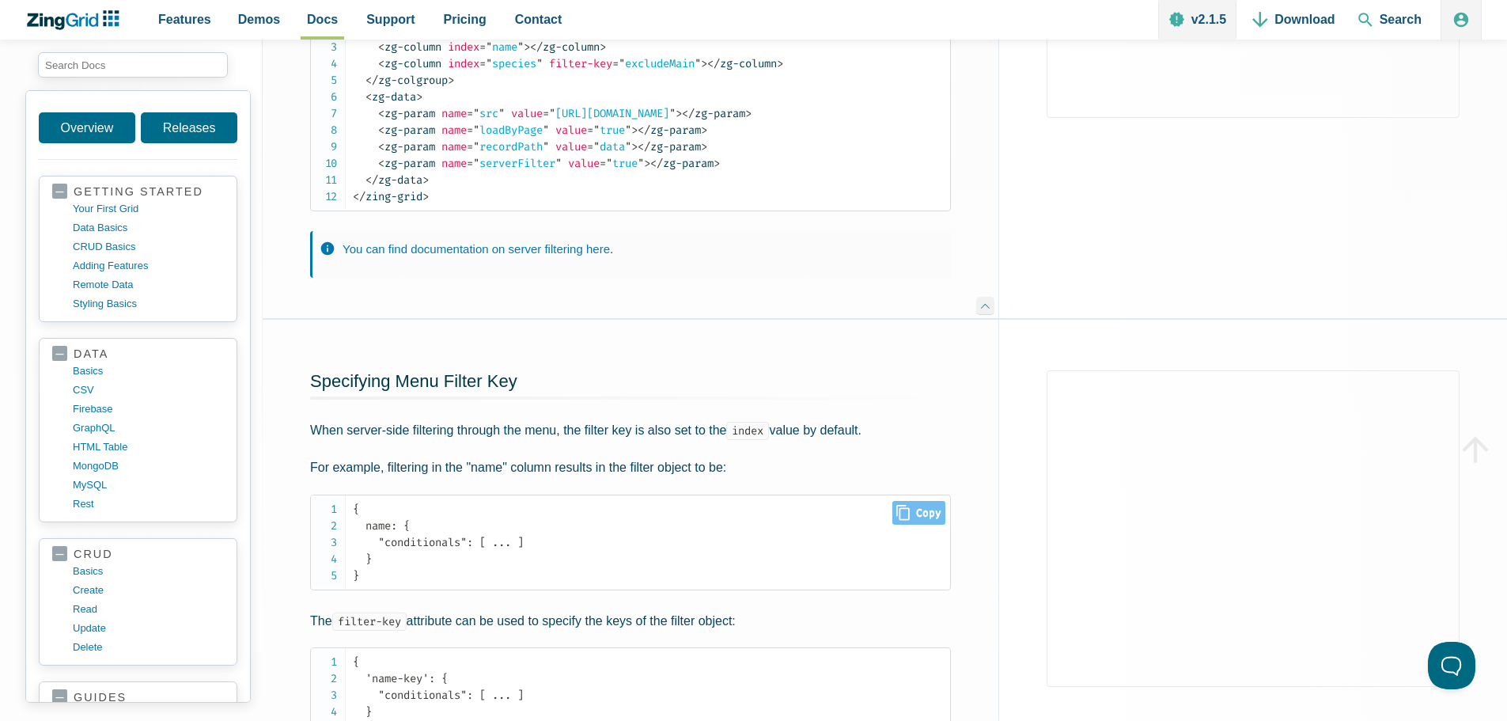
scroll to position [3401, 0]
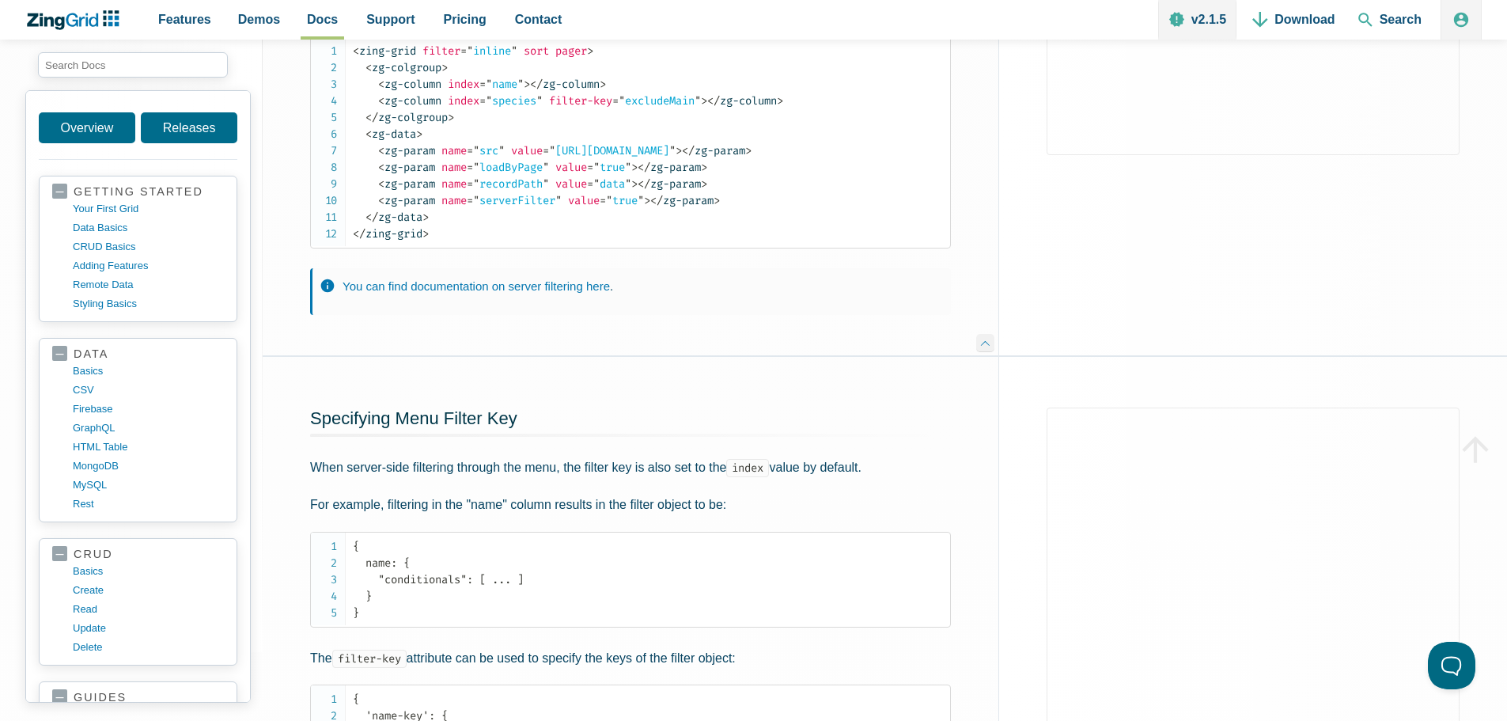
click at [84, 25] on icon "ZingChart Logo. Click to return to the homepage" at bounding box center [73, 20] width 102 height 20
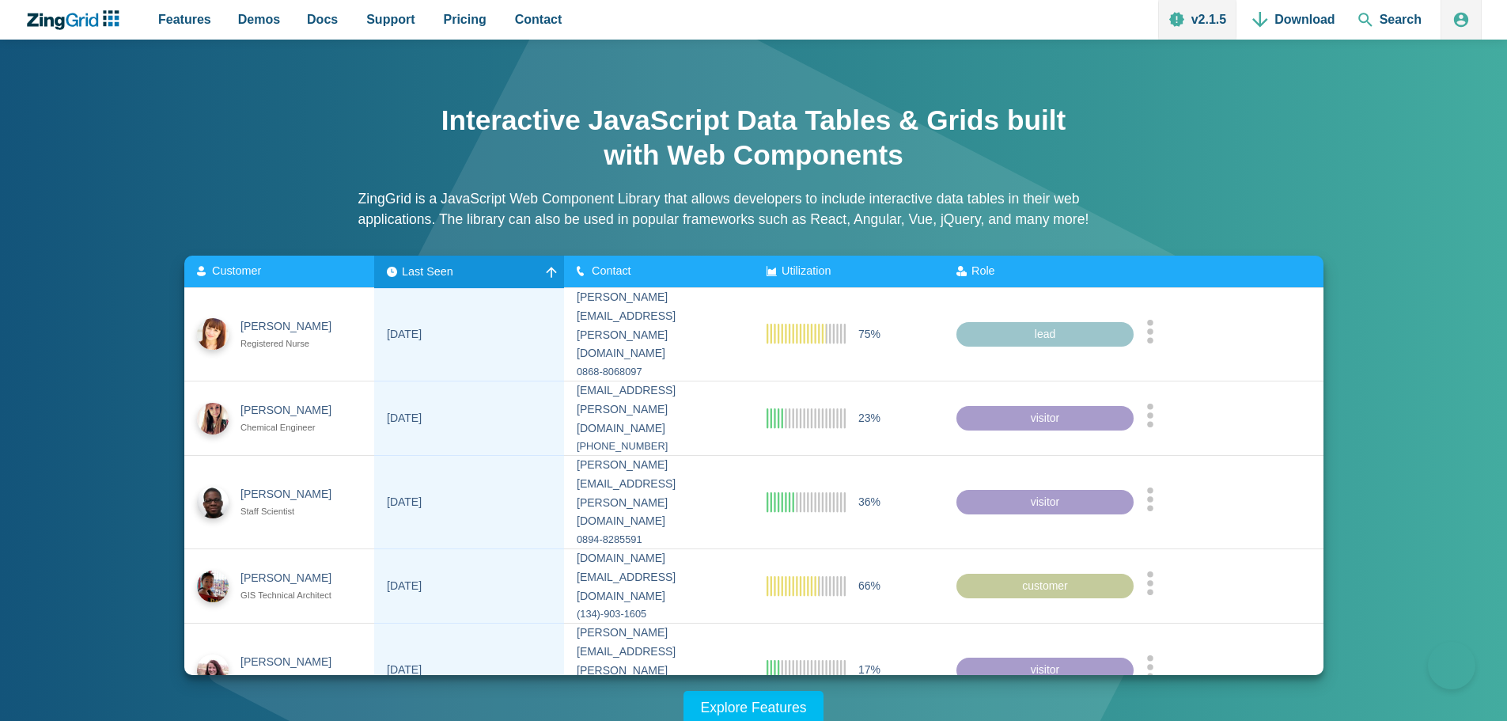
click at [543, 274] on zg-icon "App Content" at bounding box center [551, 271] width 16 height 16
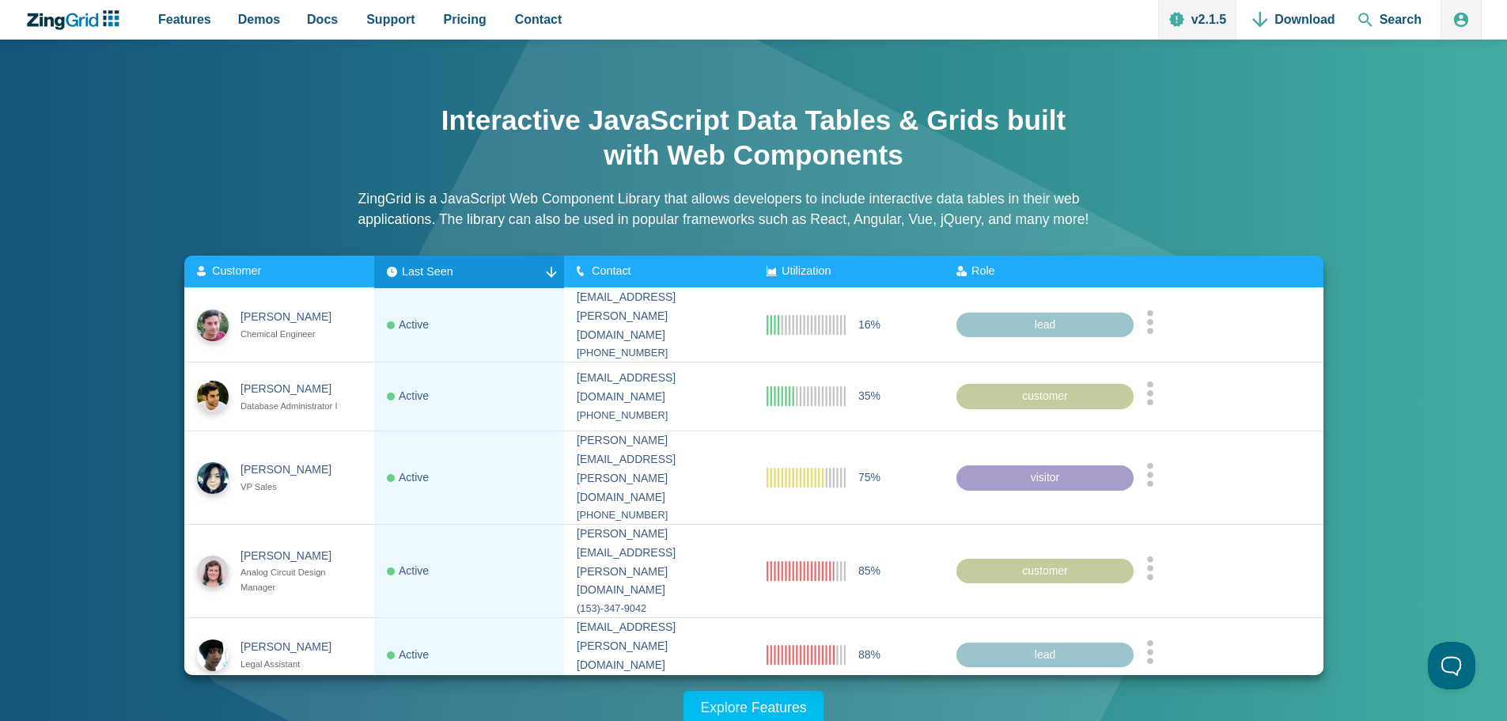
click at [706, 274] on div "Contact" at bounding box center [659, 271] width 165 height 13
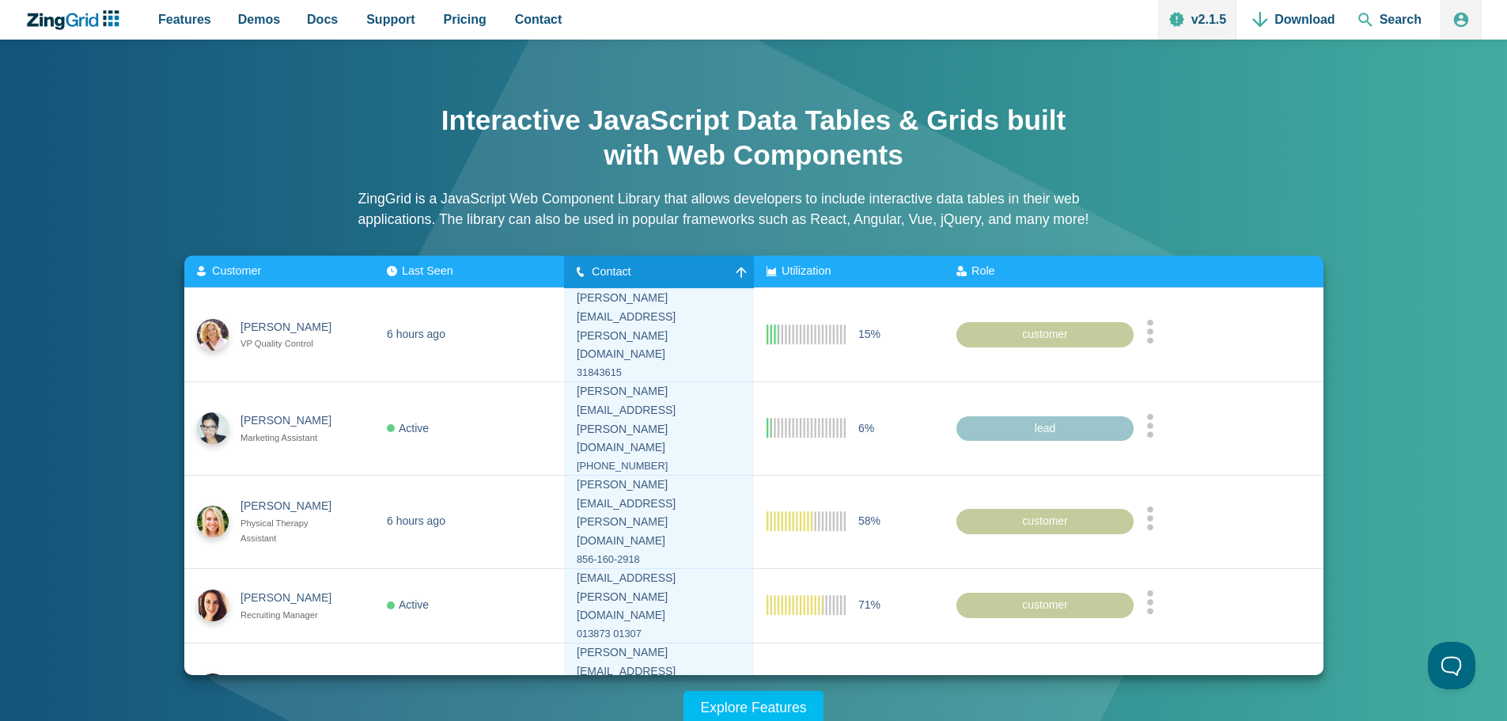
click at [826, 272] on span "Utilization" at bounding box center [806, 270] width 49 height 13
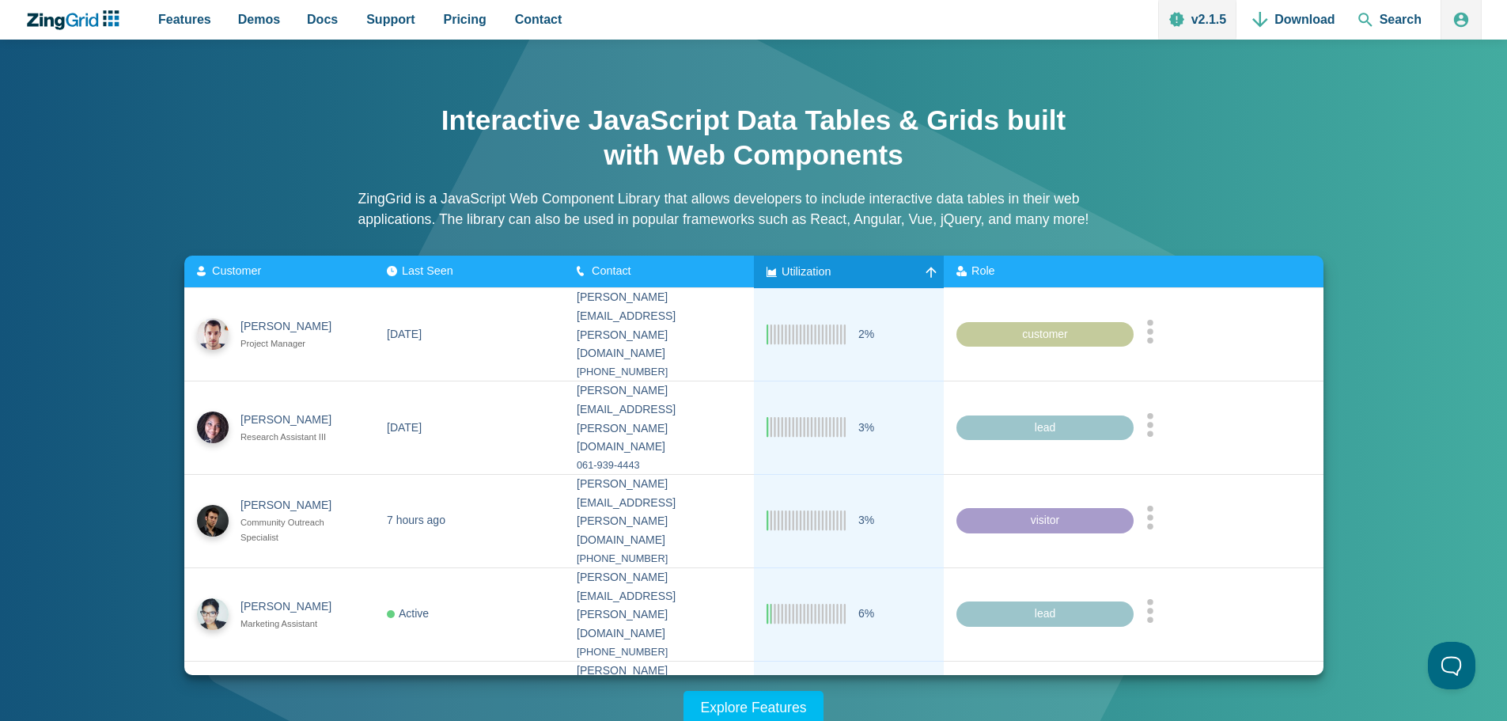
click at [1009, 272] on div "Role" at bounding box center [997, 271] width 82 height 13
